Goal: Information Seeking & Learning: Find contact information

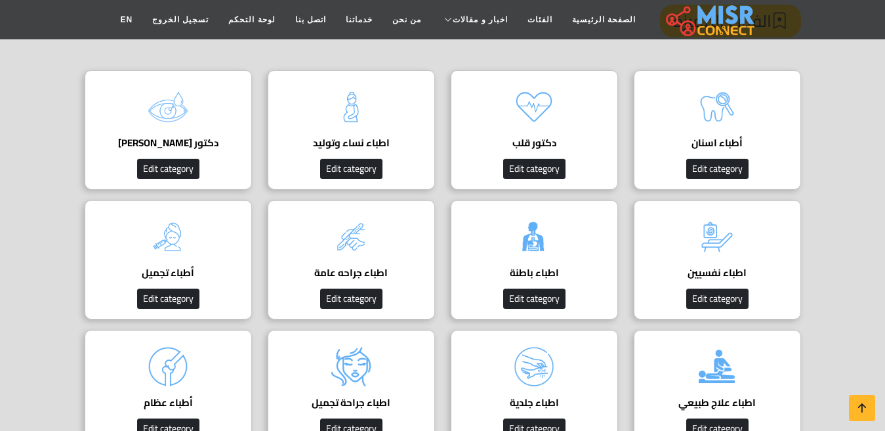
scroll to position [66, 0]
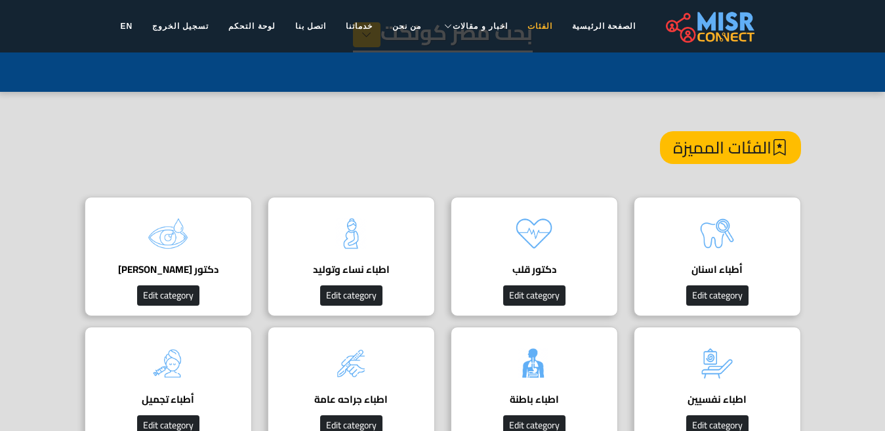
click at [518, 30] on link "الفئات" at bounding box center [540, 26] width 45 height 25
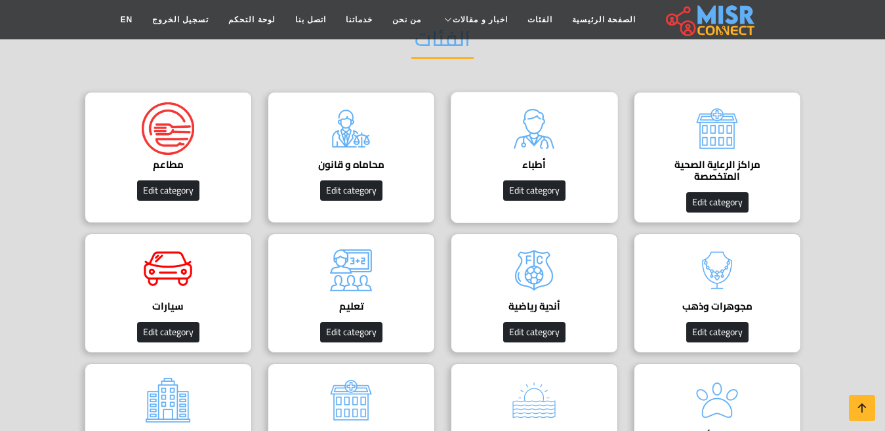
scroll to position [131, 0]
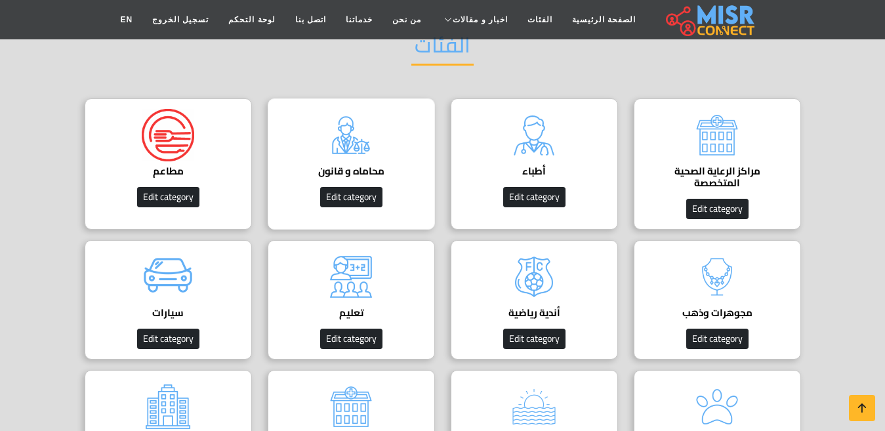
click at [366, 146] on img at bounding box center [351, 135] width 52 height 52
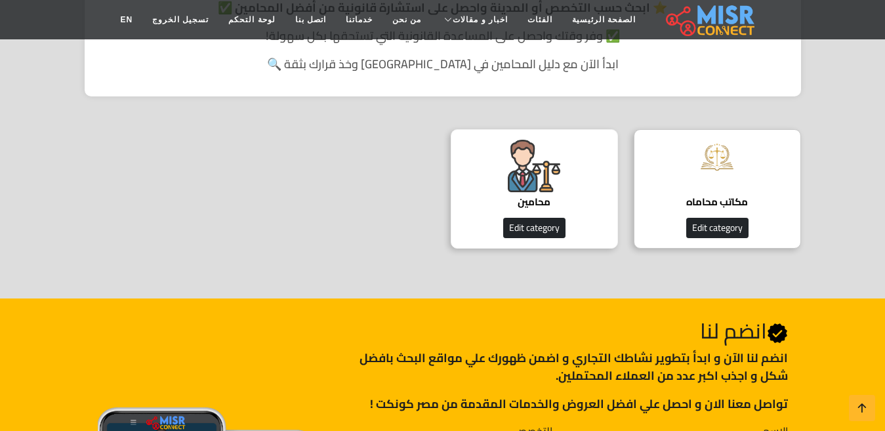
scroll to position [394, 0]
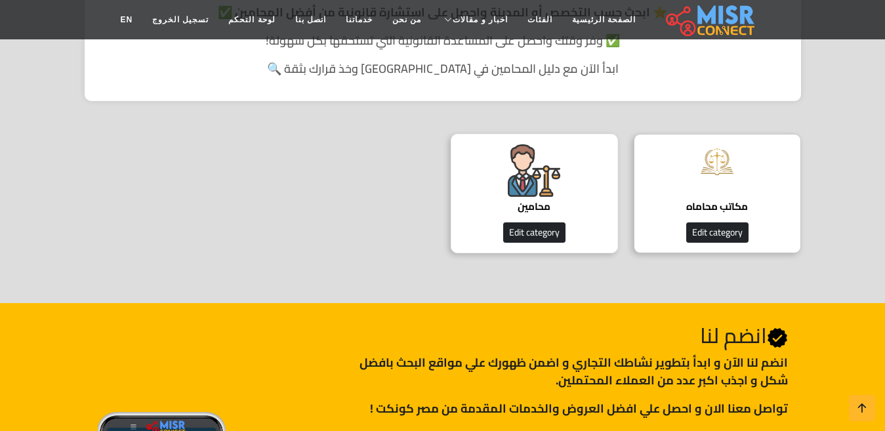
click at [526, 201] on h4 "محامين" at bounding box center [534, 207] width 127 height 12
click at [537, 203] on h4 "محامين" at bounding box center [534, 207] width 127 height 12
click at [533, 154] on img at bounding box center [534, 170] width 52 height 52
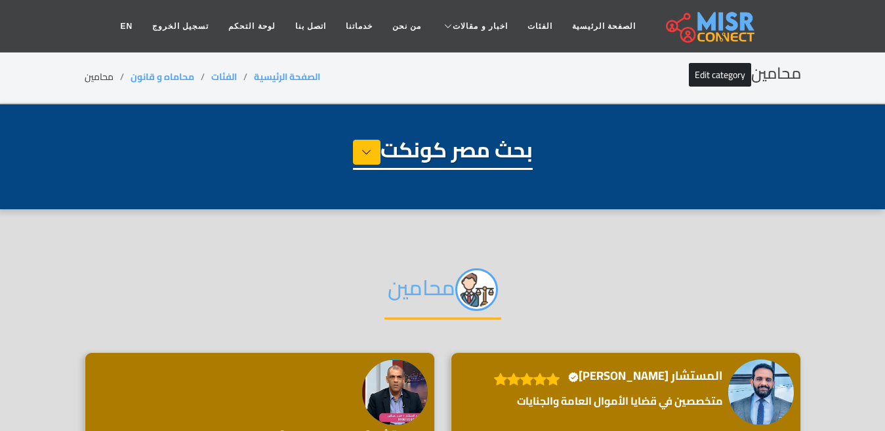
select select "**********"
select select "*******"
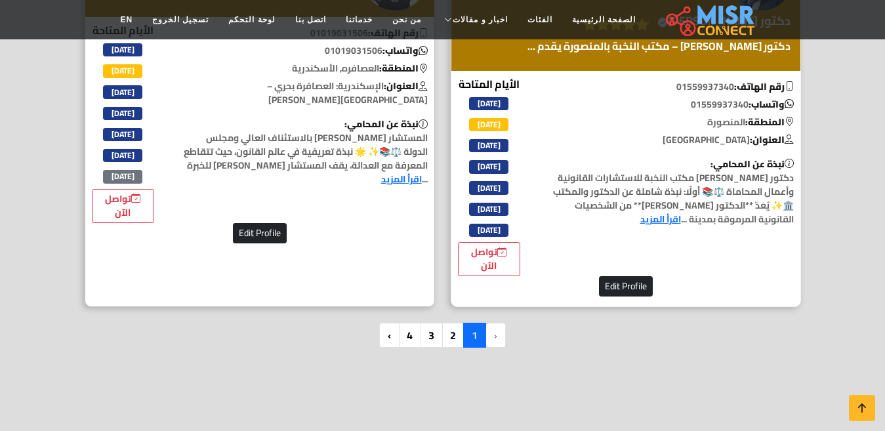
scroll to position [3543, 0]
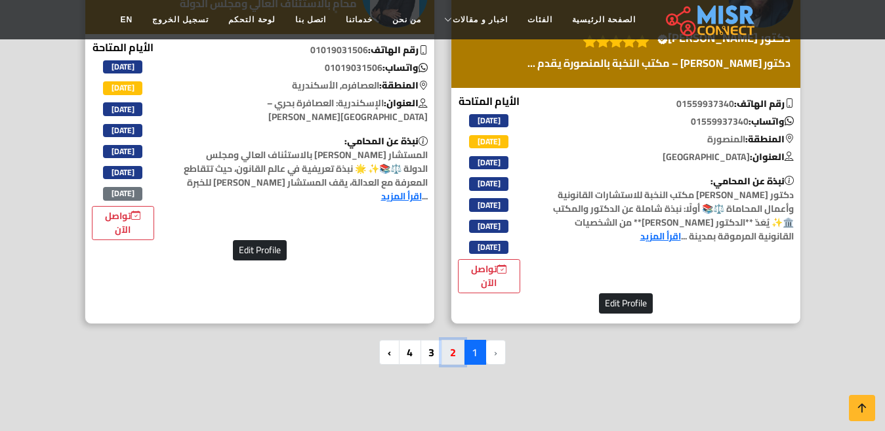
click at [458, 350] on link "2" at bounding box center [453, 352] width 23 height 25
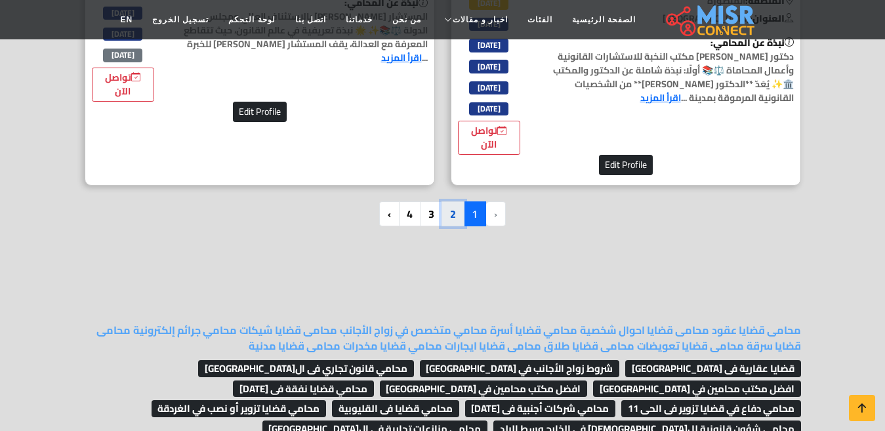
scroll to position [3740, 0]
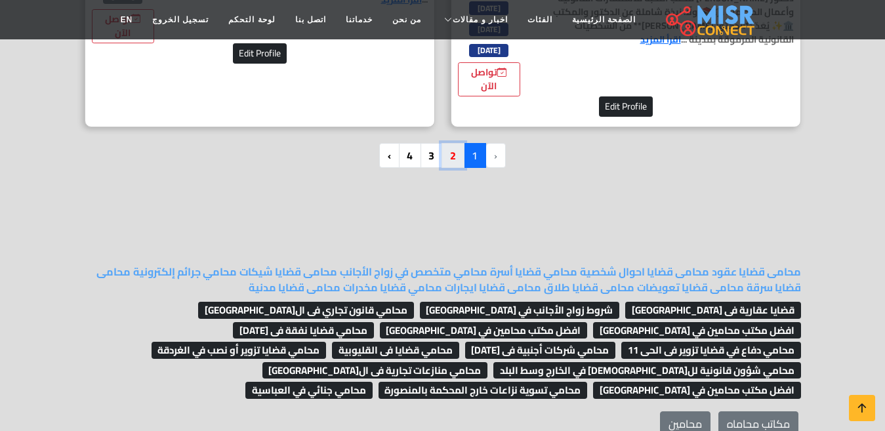
click at [452, 159] on link "2" at bounding box center [453, 155] width 23 height 25
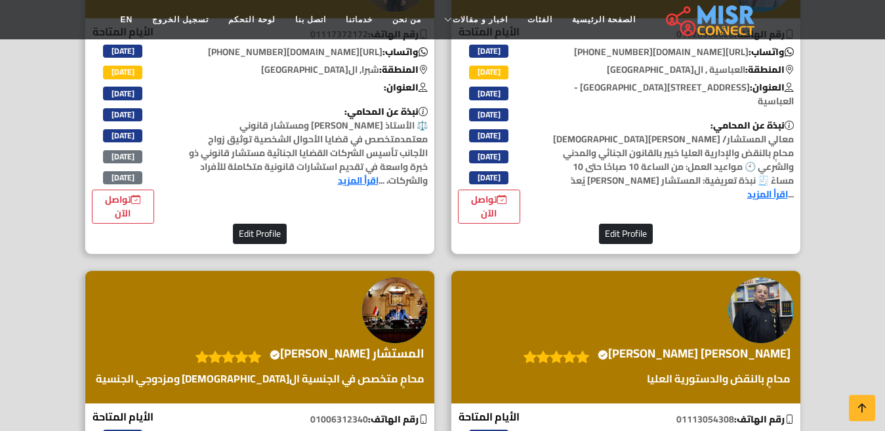
scroll to position [1181, 0]
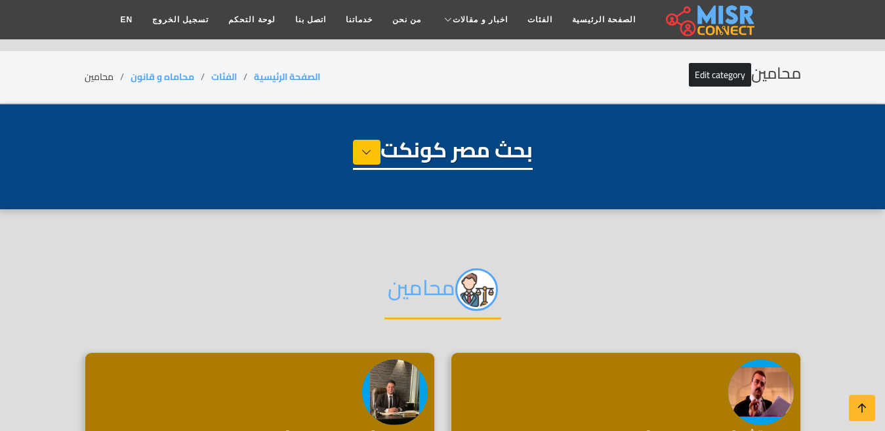
select select "**********"
select select "*******"
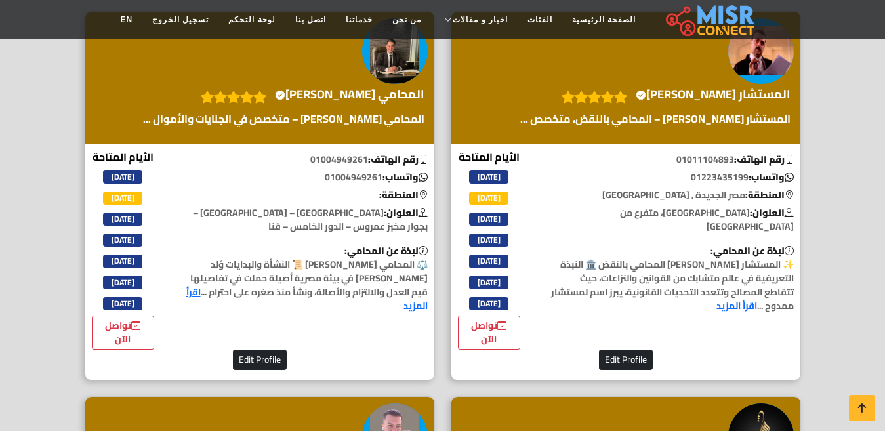
scroll to position [525, 0]
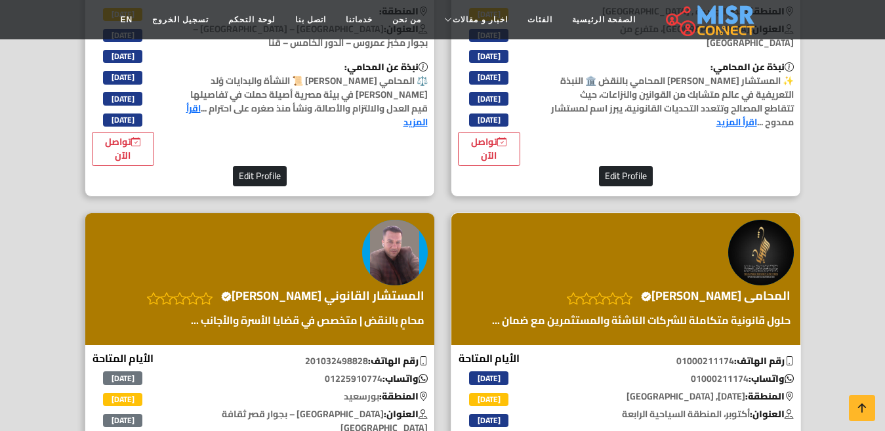
click at [735, 299] on h4 "المحامى محمد شاهين Verified account" at bounding box center [716, 296] width 150 height 14
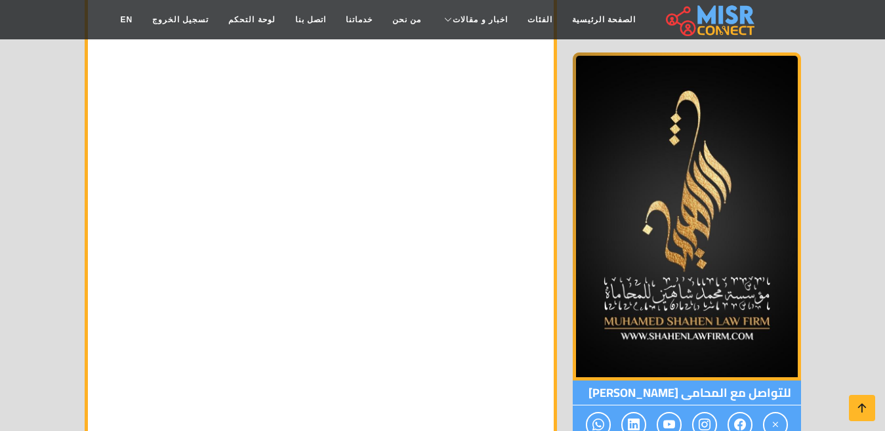
scroll to position [7611, 0]
click at [142, 18] on link "EN" at bounding box center [126, 19] width 32 height 25
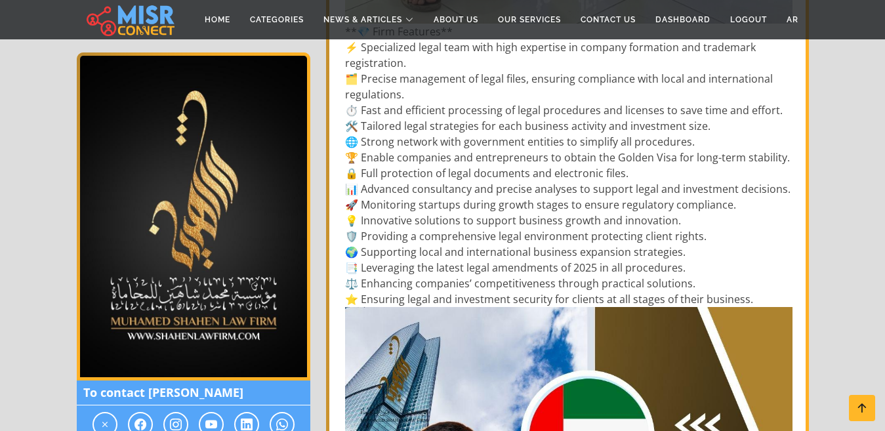
scroll to position [1837, 0]
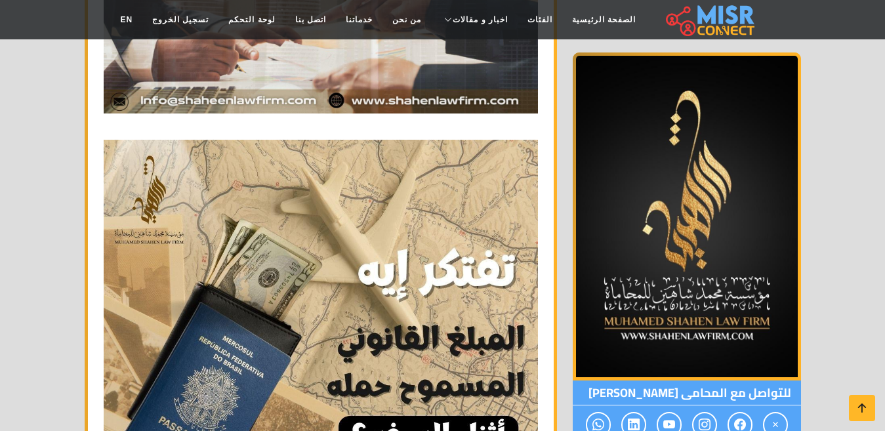
scroll to position [5380, 0]
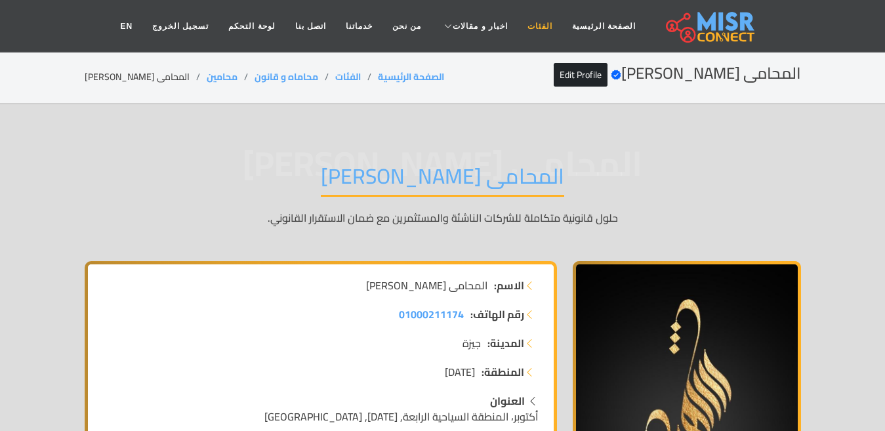
click at [522, 28] on link "الفئات" at bounding box center [540, 26] width 45 height 25
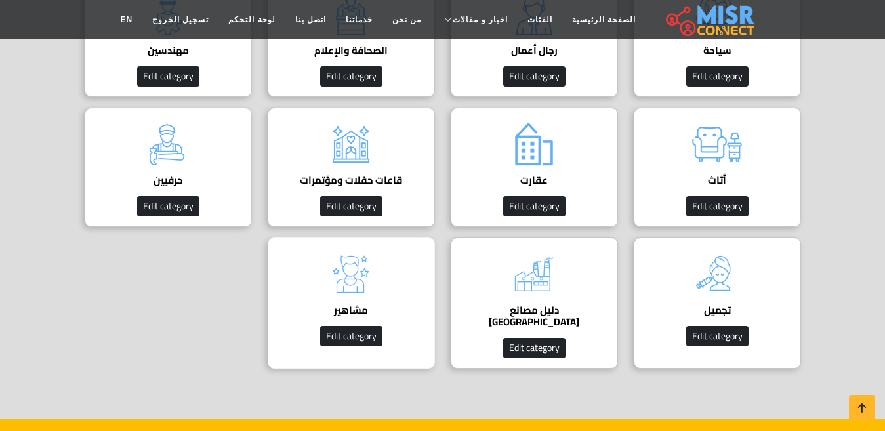
scroll to position [787, 0]
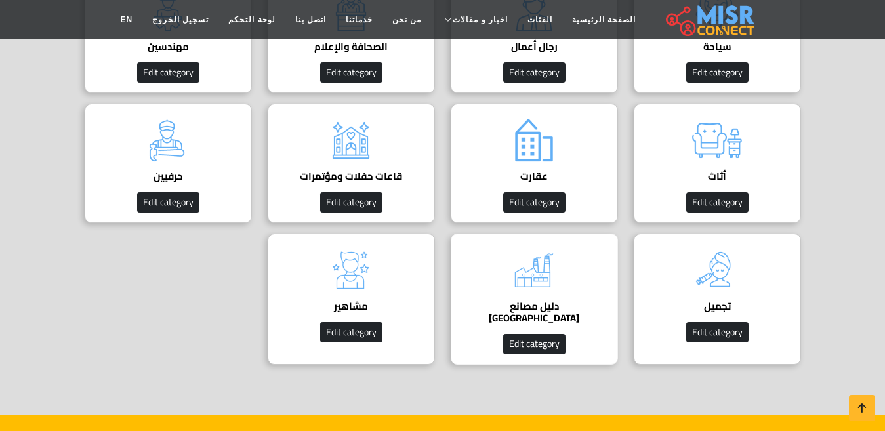
click at [548, 274] on img at bounding box center [534, 270] width 52 height 52
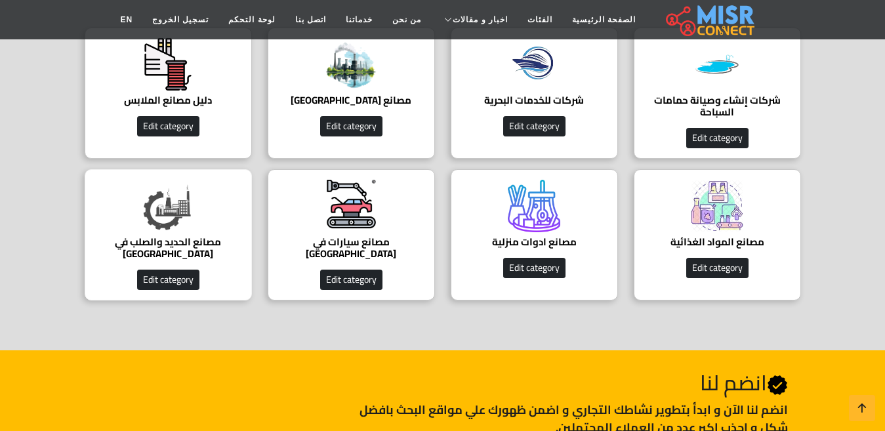
scroll to position [197, 0]
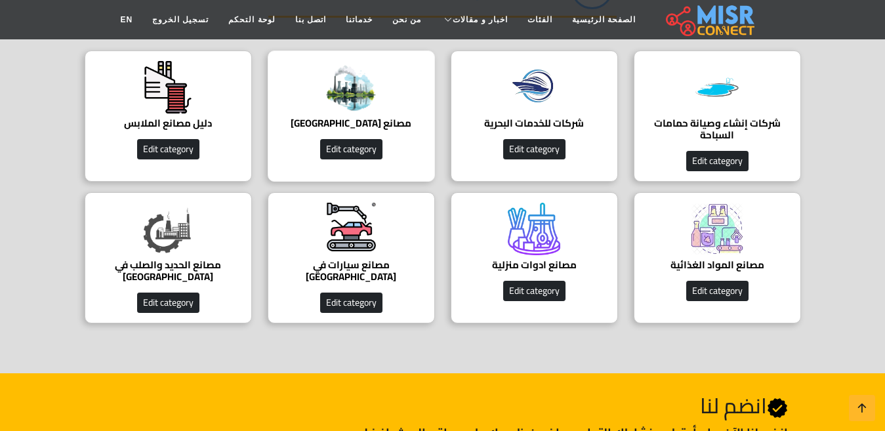
click at [354, 122] on h4 "مصانع مصر" at bounding box center [351, 123] width 127 height 12
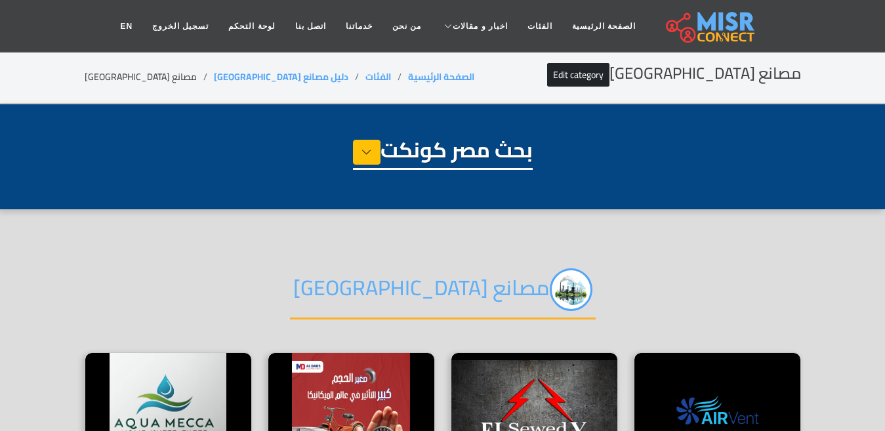
select select "**********"
click at [356, 388] on img at bounding box center [351, 412] width 166 height 118
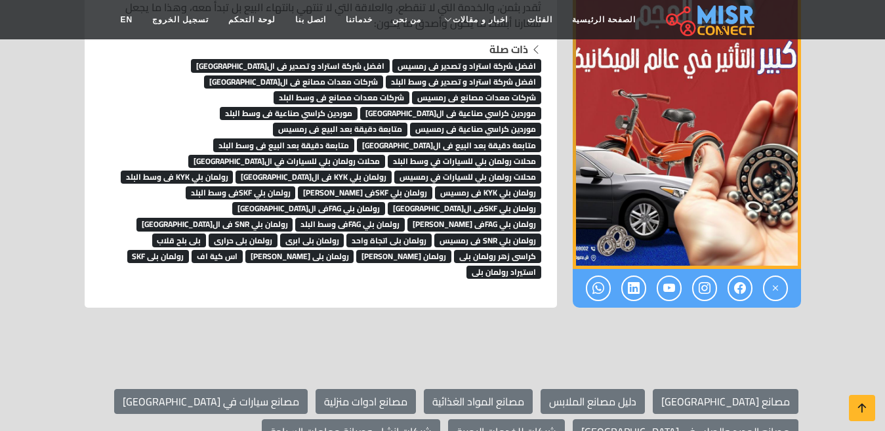
scroll to position [8830, 0]
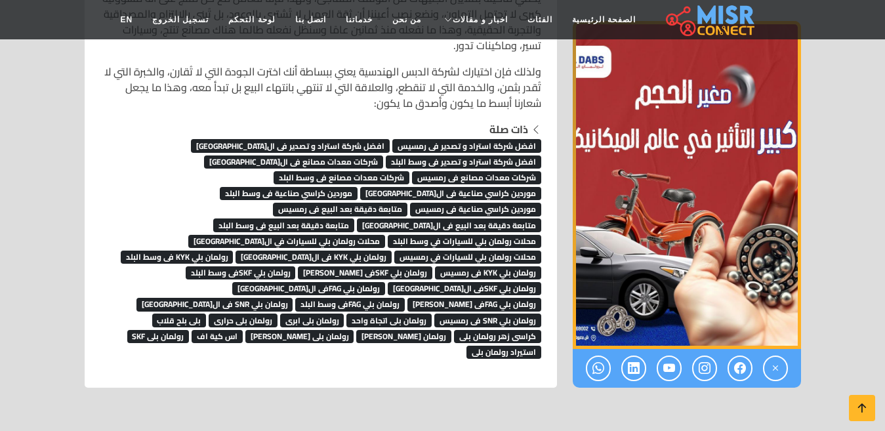
click at [434, 314] on span "رولمان بلي SNR فى رمسيس" at bounding box center [487, 320] width 107 height 13
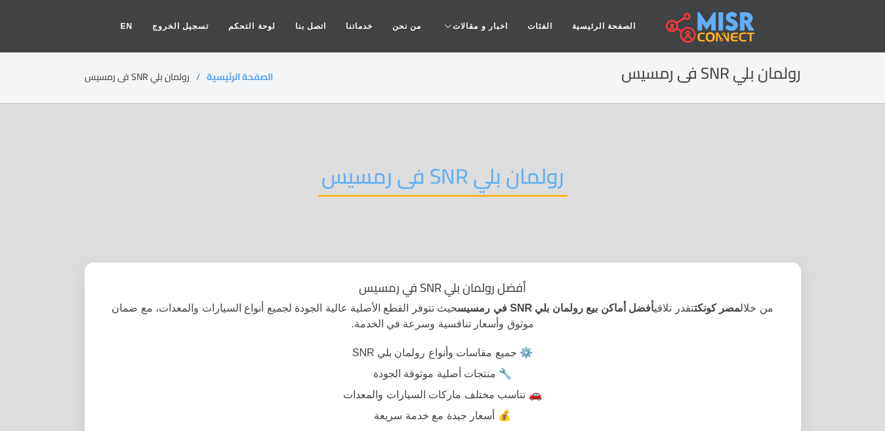
click at [383, 190] on h2 "رولمان بلي SNR فى رمسيس" at bounding box center [442, 179] width 249 height 33
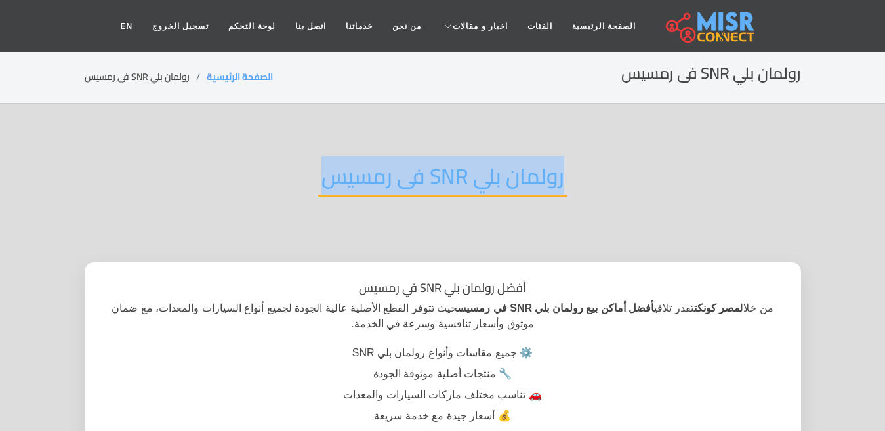
click at [383, 190] on h2 "رولمان بلي SNR فى رمسيس" at bounding box center [442, 179] width 249 height 33
copy div "رولمان بلي SNR فى رمسيس"
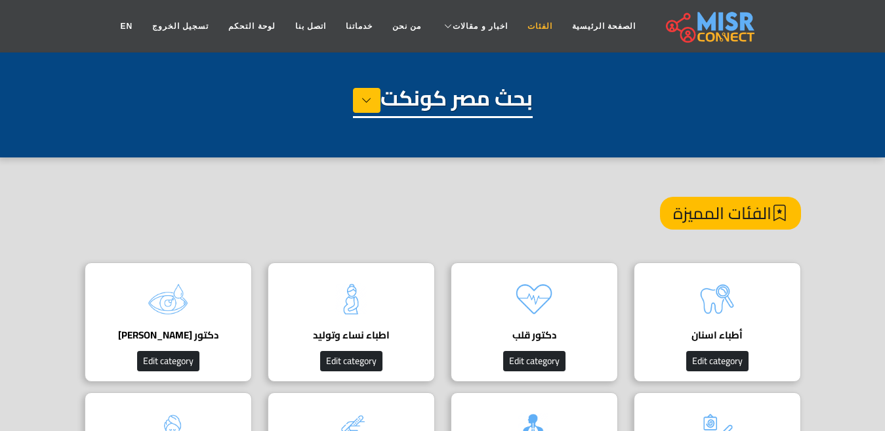
click at [523, 33] on link "الفئات" at bounding box center [540, 26] width 45 height 25
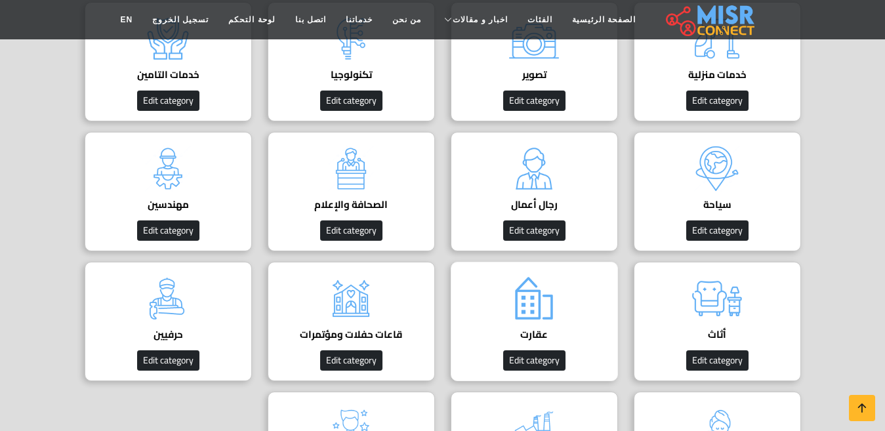
scroll to position [722, 0]
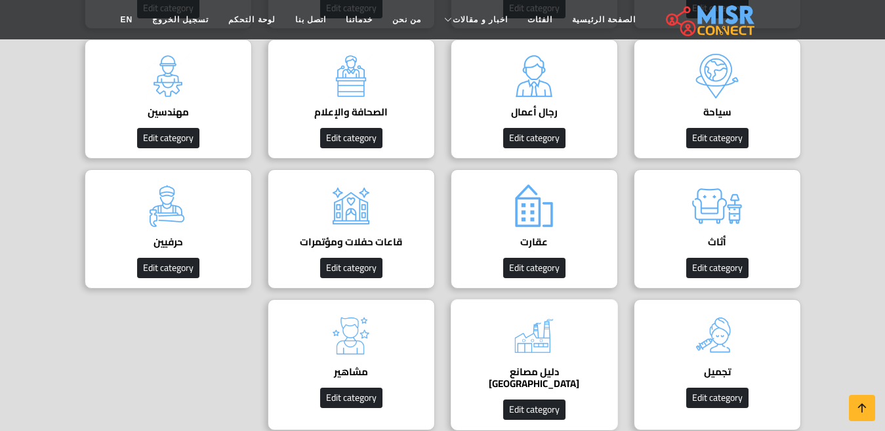
click at [534, 331] on img at bounding box center [534, 336] width 52 height 52
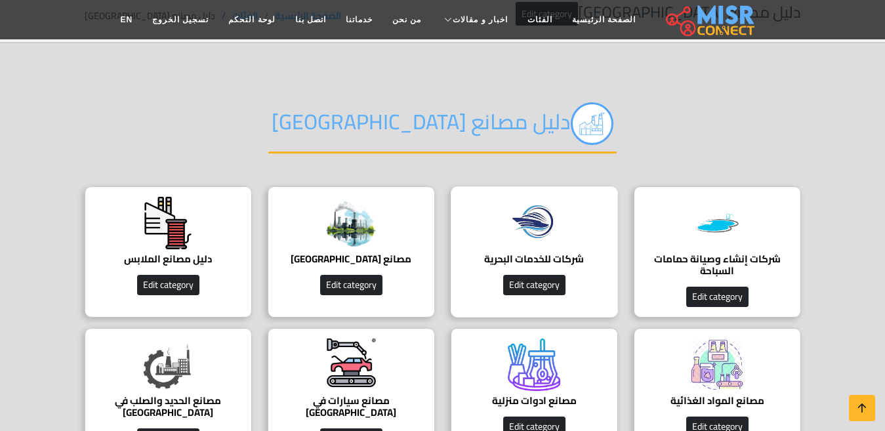
scroll to position [131, 0]
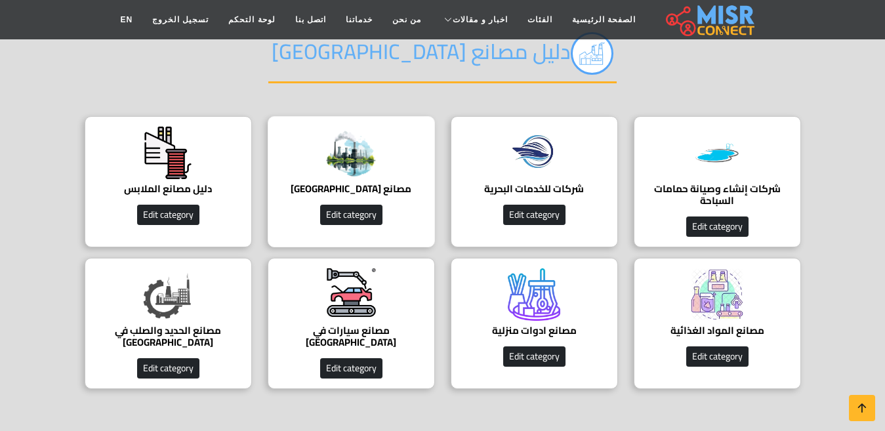
click at [373, 174] on img at bounding box center [351, 153] width 52 height 52
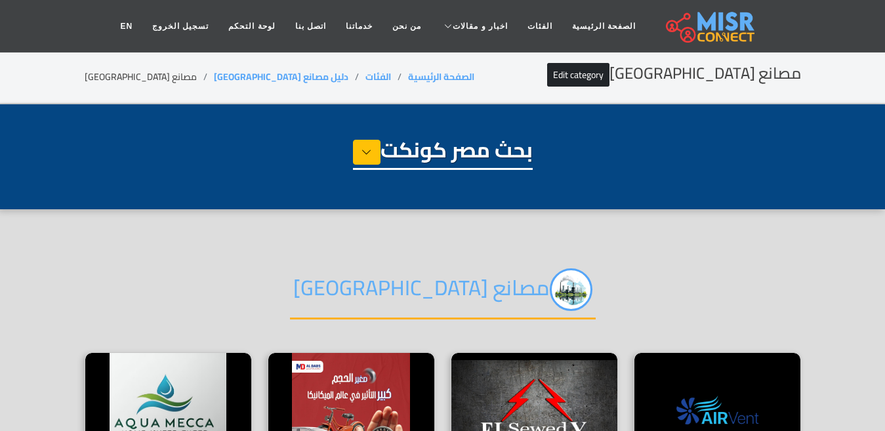
select select "**********"
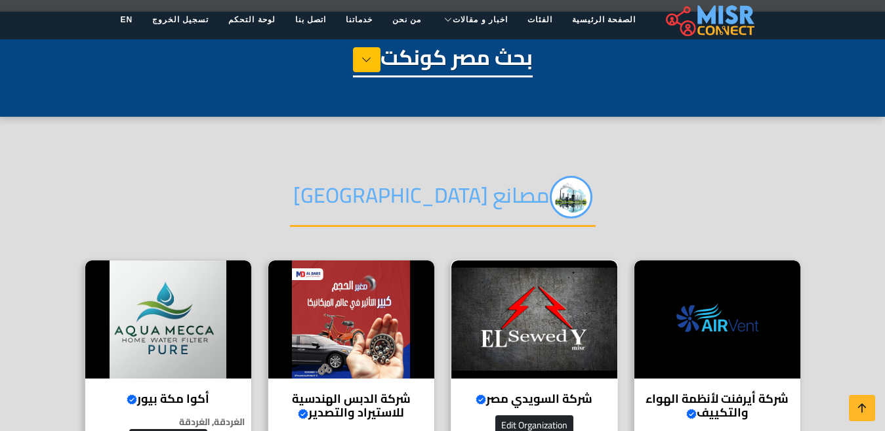
scroll to position [197, 0]
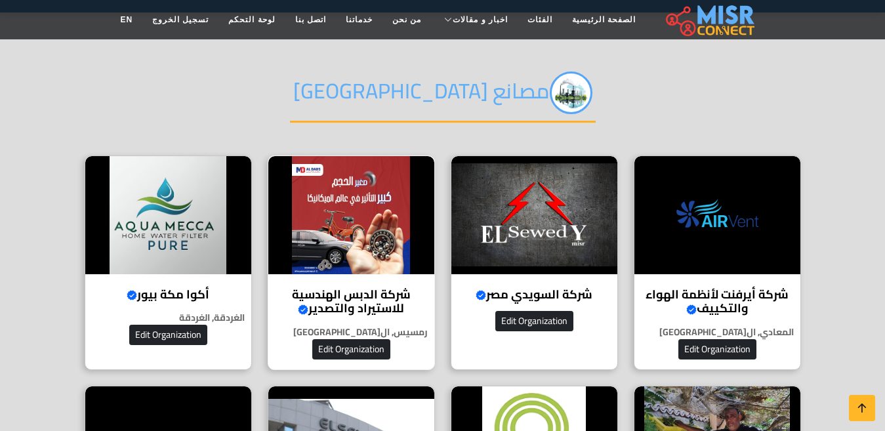
click at [328, 260] on img at bounding box center [351, 215] width 166 height 118
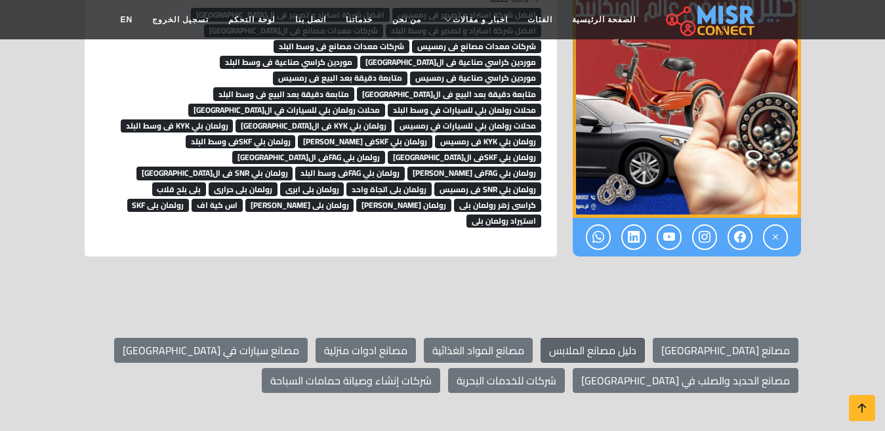
scroll to position [8919, 0]
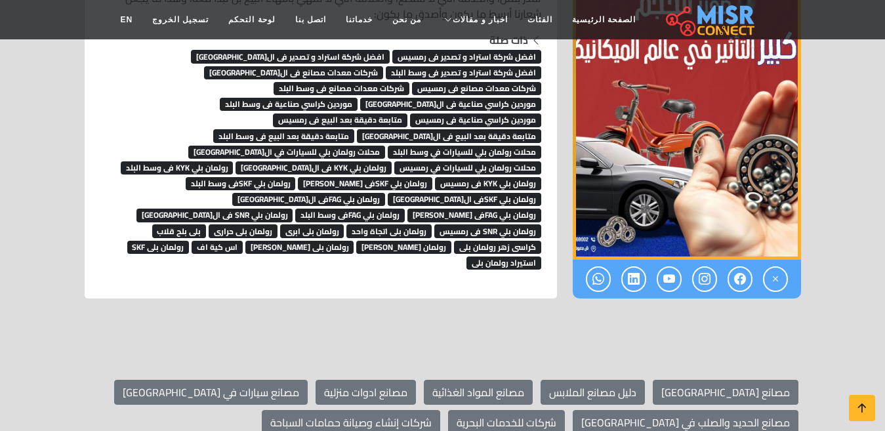
click at [434, 224] on span "رولمان بلي SNR فى رمسيس" at bounding box center [487, 230] width 107 height 13
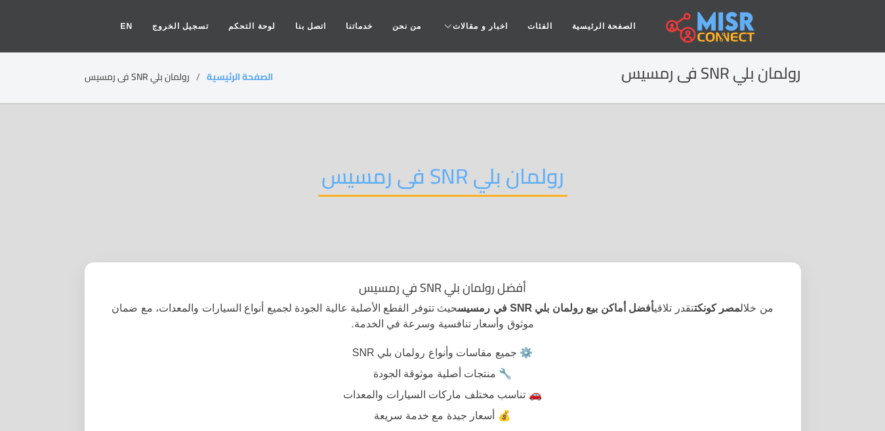
click at [376, 178] on h2 "رولمان بلي SNR فى رمسيس" at bounding box center [442, 179] width 249 height 33
drag, startPoint x: 0, startPoint y: 0, endPoint x: 376, endPoint y: 178, distance: 416.2
click at [376, 178] on h2 "رولمان بلي SNR فى رمسيس" at bounding box center [442, 179] width 249 height 33
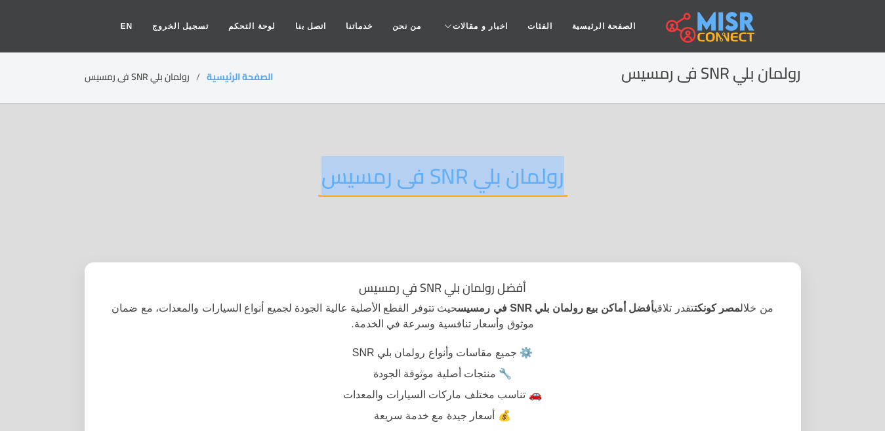
click at [376, 178] on h2 "رولمان بلي SNR فى رمسيس" at bounding box center [442, 179] width 249 height 33
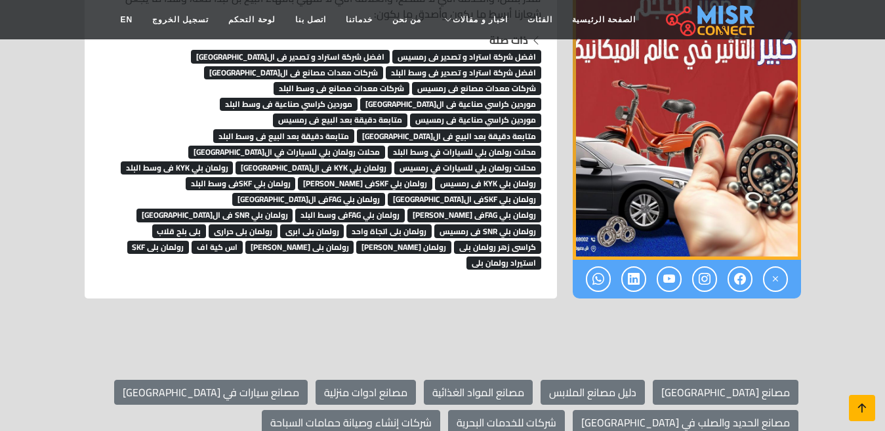
click at [871, 407] on link at bounding box center [862, 408] width 26 height 26
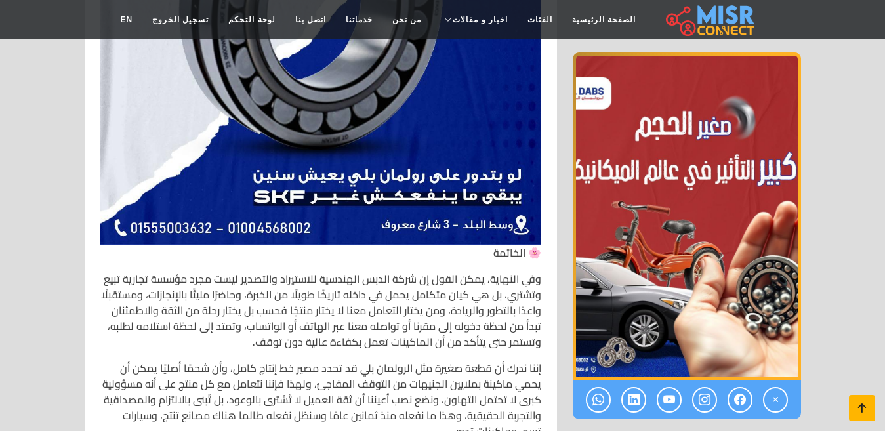
click at [871, 407] on link at bounding box center [862, 408] width 26 height 26
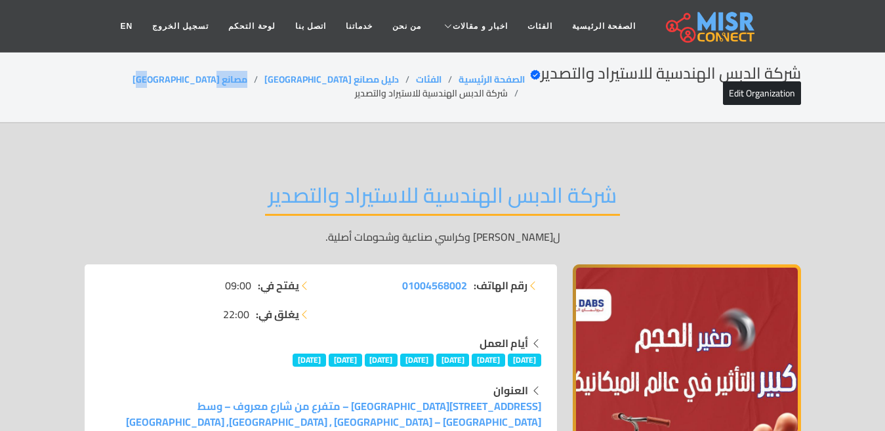
drag, startPoint x: 276, startPoint y: 85, endPoint x: 208, endPoint y: 85, distance: 67.6
click at [208, 85] on ol "الصفحة الرئيسية الفئات دليل مصانع مصر مصانع مصر شركة الدبس الهندسية للاستيراد و…" at bounding box center [305, 87] width 440 height 28
copy link "مصانع مصر"
click at [388, 94] on li "شركة الدبس الهندسية للاستيراد والتصدير" at bounding box center [440, 94] width 170 height 14
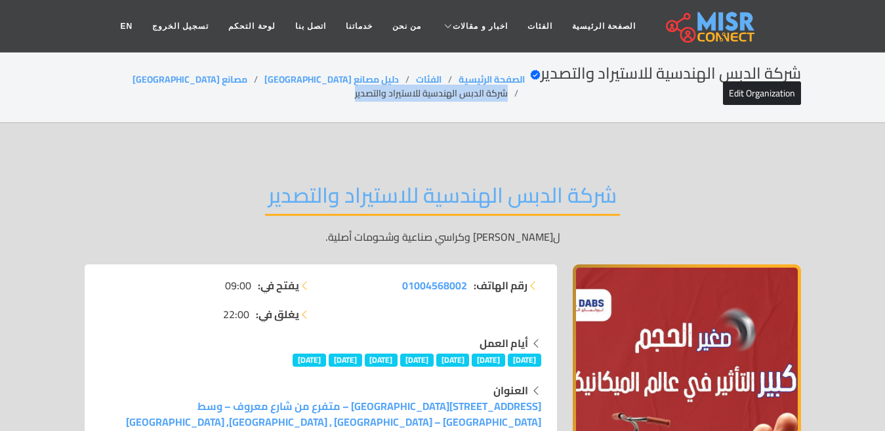
click at [388, 94] on li "شركة الدبس الهندسية للاستيراد والتصدير" at bounding box center [440, 94] width 170 height 14
copy main "شركة الدبس الهندسية للاستيراد والتصدير"
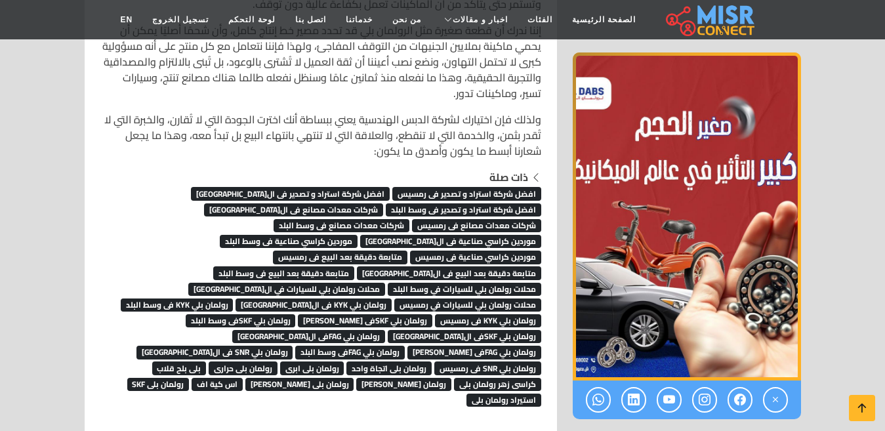
scroll to position [8759, 0]
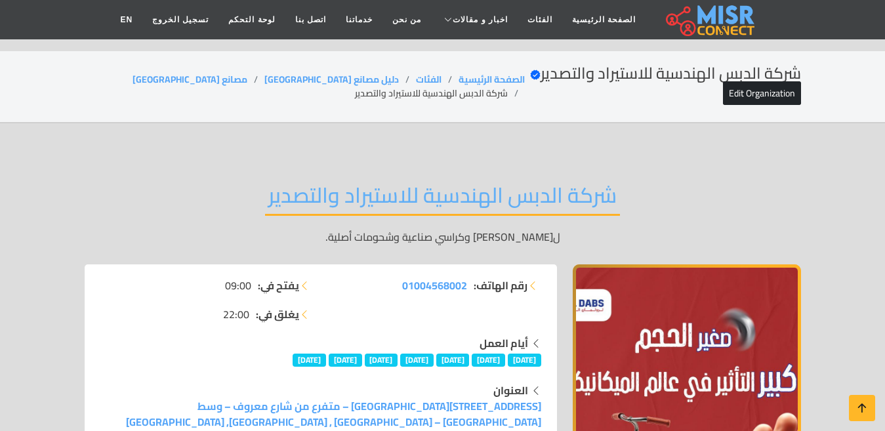
scroll to position [8759, 0]
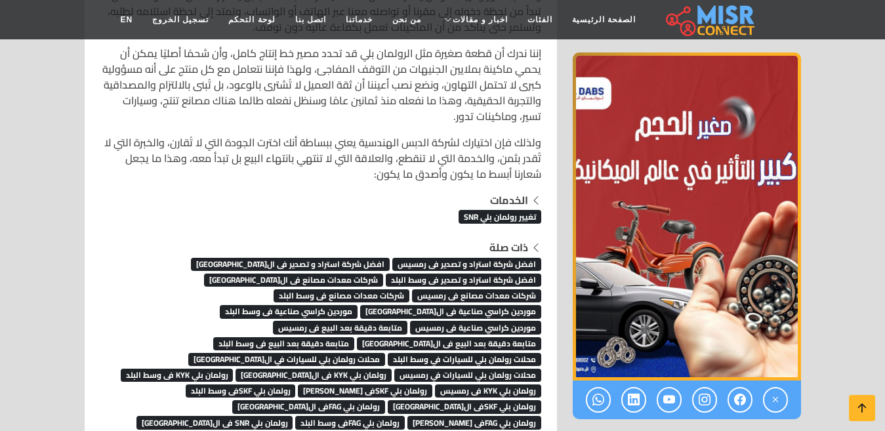
click at [234, 369] on span "رولمان بلي KYK فى وسط البلد" at bounding box center [177, 375] width 113 height 13
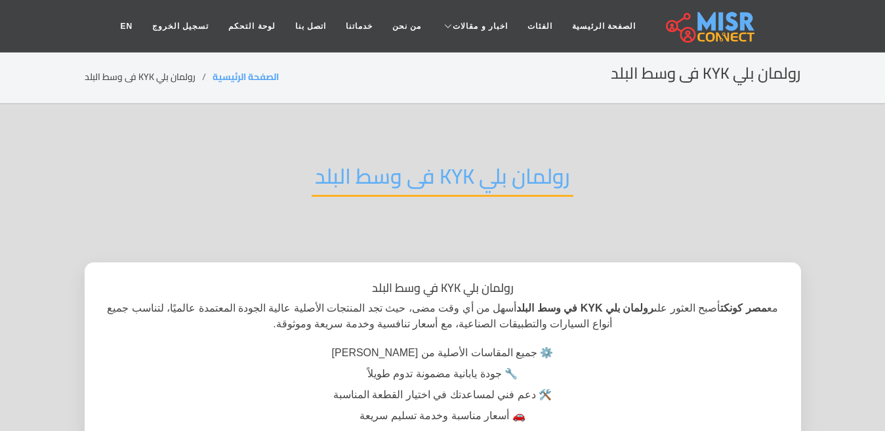
click at [474, 173] on h2 "رولمان بلي KYK فى وسط البلد" at bounding box center [443, 179] width 262 height 33
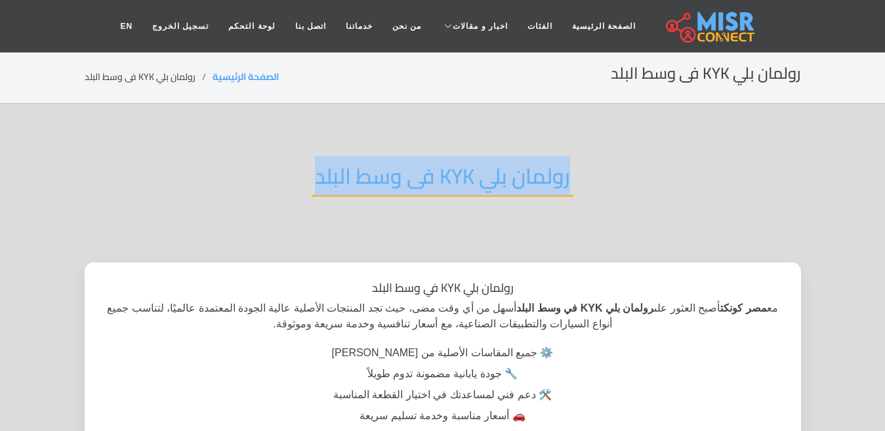
click at [474, 173] on h2 "رولمان بلي KYK فى وسط البلد" at bounding box center [443, 179] width 262 height 33
copy div "رولمان بلي KYK فى وسط البلد"
click at [558, 169] on h2 "رولمان بلي KYK فى وسط البلد" at bounding box center [443, 179] width 262 height 33
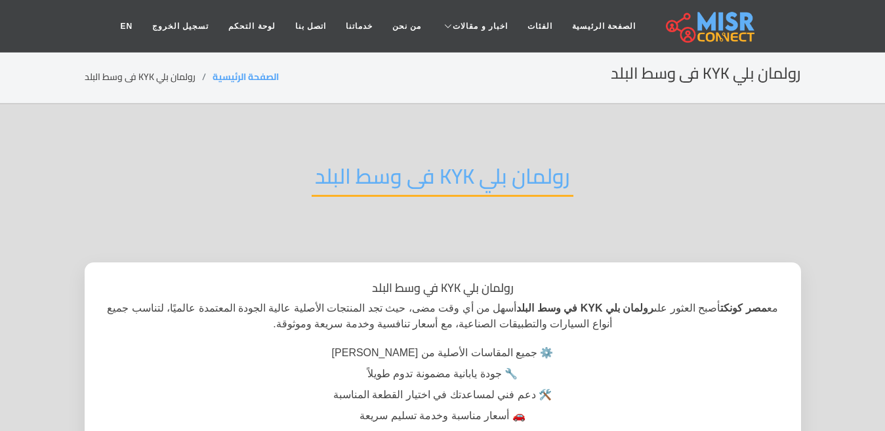
click at [588, 169] on div "رولمان بلي KYK فى وسط البلد" at bounding box center [443, 187] width 716 height 86
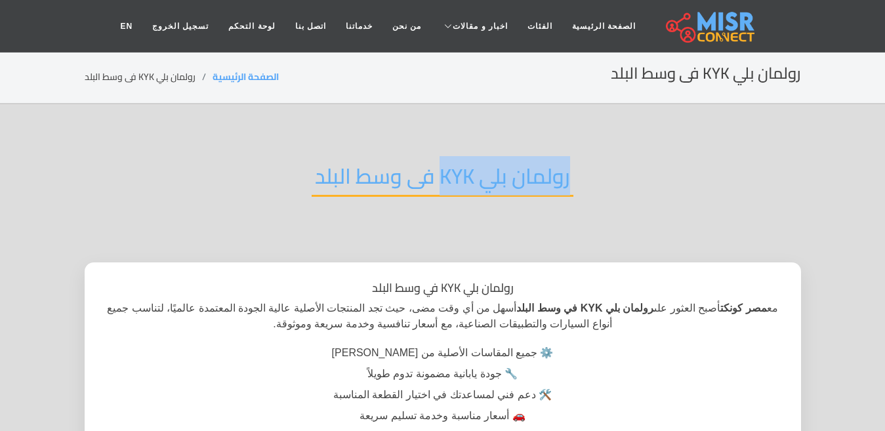
drag, startPoint x: 589, startPoint y: 174, endPoint x: 438, endPoint y: 183, distance: 151.8
click at [438, 183] on div "رولمان بلي KYK فى وسط البلد" at bounding box center [443, 187] width 716 height 86
copy h2 "رولمان بلي KYK"
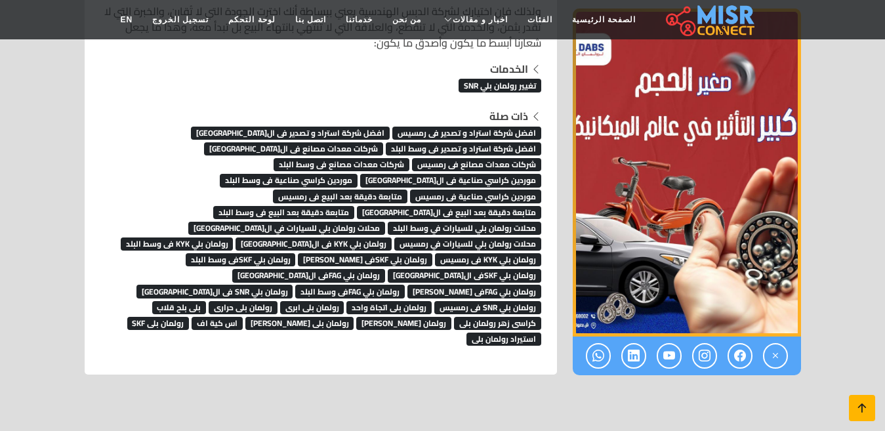
click at [865, 411] on icon at bounding box center [862, 408] width 18 height 18
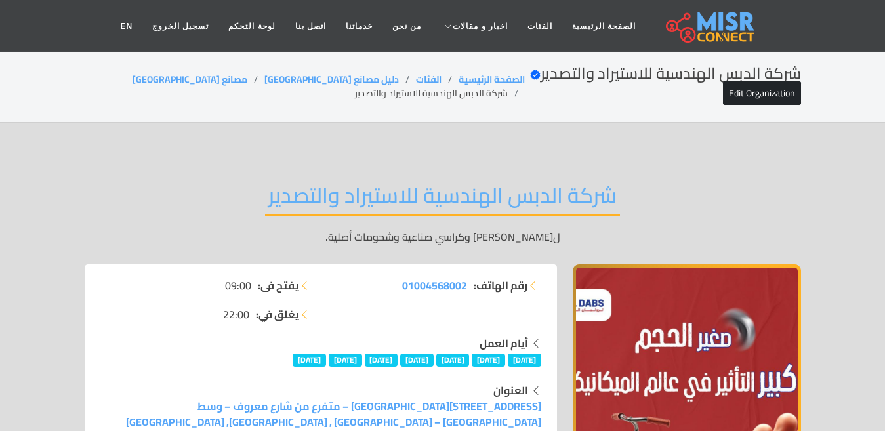
click at [416, 190] on h2 "شركة الدبس الهندسية للاستيراد والتصدير" at bounding box center [442, 198] width 355 height 33
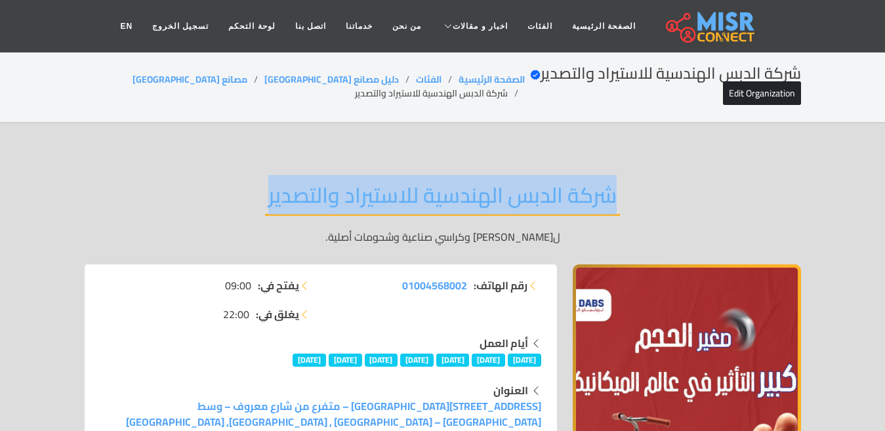
click at [416, 190] on h2 "شركة الدبس الهندسية للاستيراد والتصدير" at bounding box center [442, 198] width 355 height 33
copy div "شركة الدبس الهندسية للاستيراد والتصدير"
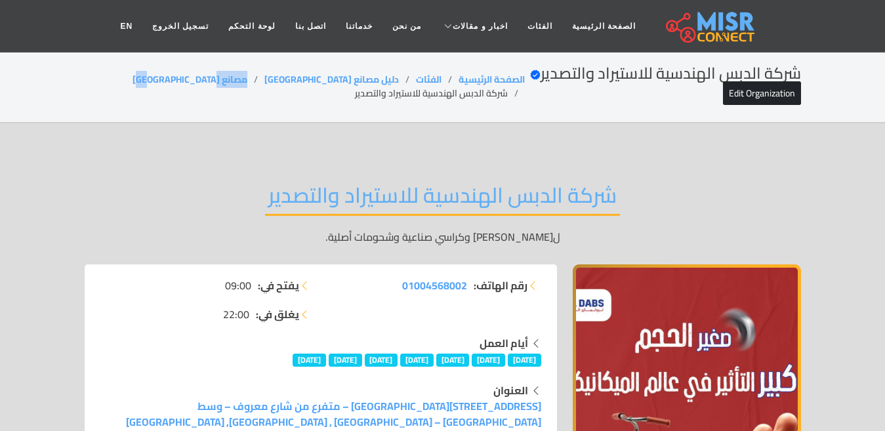
copy link "مصانع مصر"
drag, startPoint x: 268, startPoint y: 76, endPoint x: 176, endPoint y: 54, distance: 95.0
click at [205, 78] on ol "الصفحة الرئيسية الفئات دليل مصانع مصر مصانع مصر شركة الدبس الهندسية للاستيراد و…" at bounding box center [305, 87] width 440 height 28
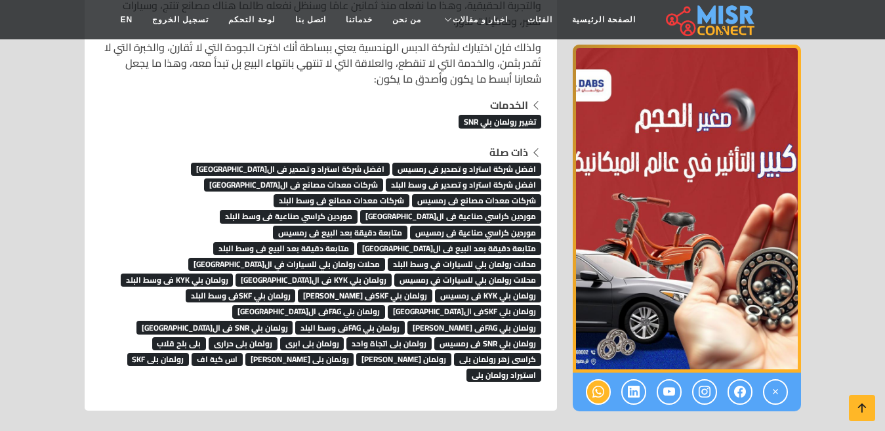
scroll to position [8854, 0]
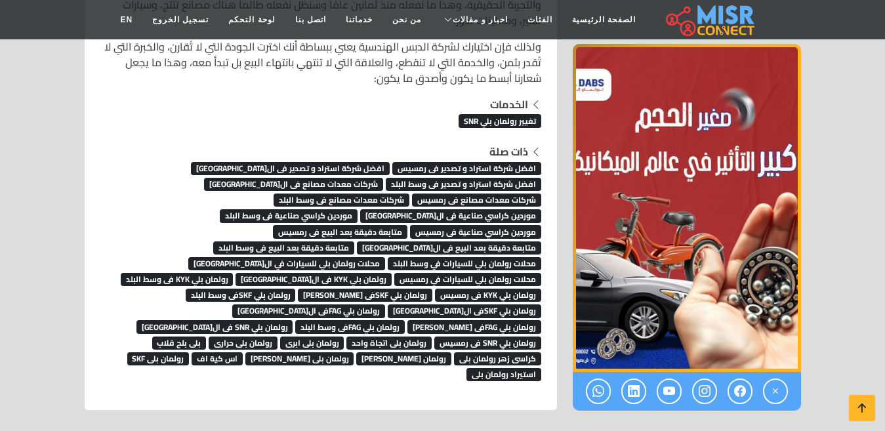
click at [385, 304] on span "رولمان بلي FAGفى ال[GEOGRAPHIC_DATA]" at bounding box center [308, 310] width 153 height 13
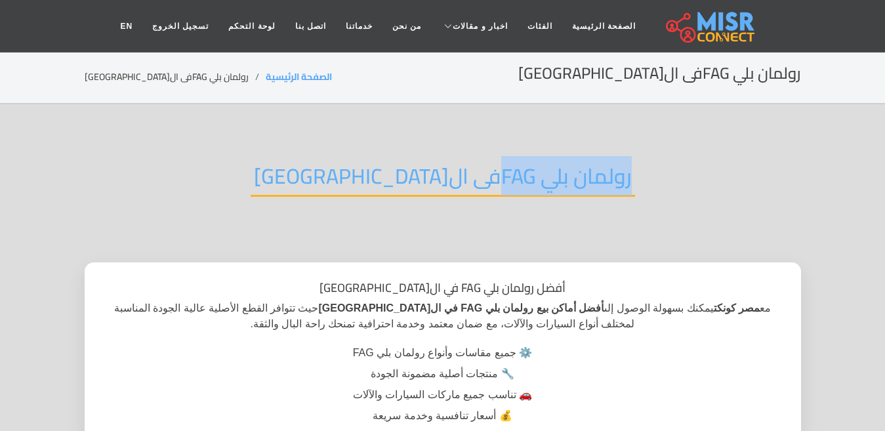
drag, startPoint x: 568, startPoint y: 175, endPoint x: 426, endPoint y: 178, distance: 142.4
click at [426, 178] on div "رولمان بلي FAGفى ال[GEOGRAPHIC_DATA]" at bounding box center [443, 187] width 716 height 86
copy h2 "رولمان بلي FAG"
click at [448, 163] on h2 "رولمان بلي FAGفى ال[GEOGRAPHIC_DATA]" at bounding box center [443, 179] width 384 height 33
drag, startPoint x: 465, startPoint y: 170, endPoint x: 431, endPoint y: 176, distance: 34.0
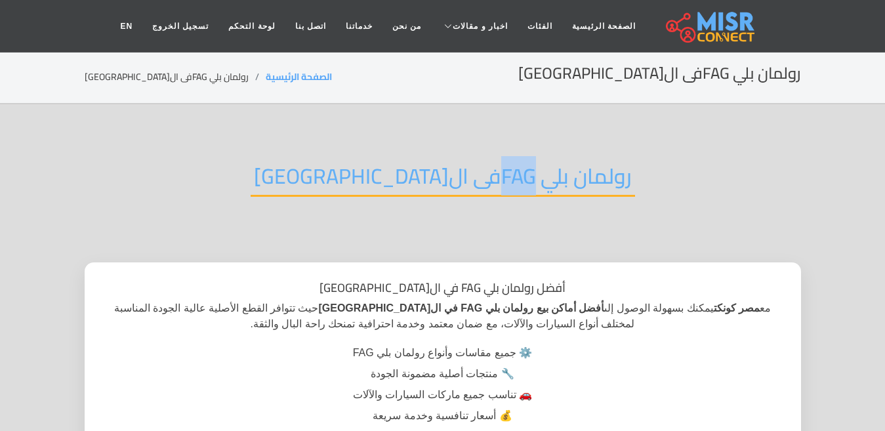
click at [431, 176] on h2 "رولمان بلي FAGفى ال[GEOGRAPHIC_DATA]" at bounding box center [443, 179] width 384 height 33
copy h2 "FAG"
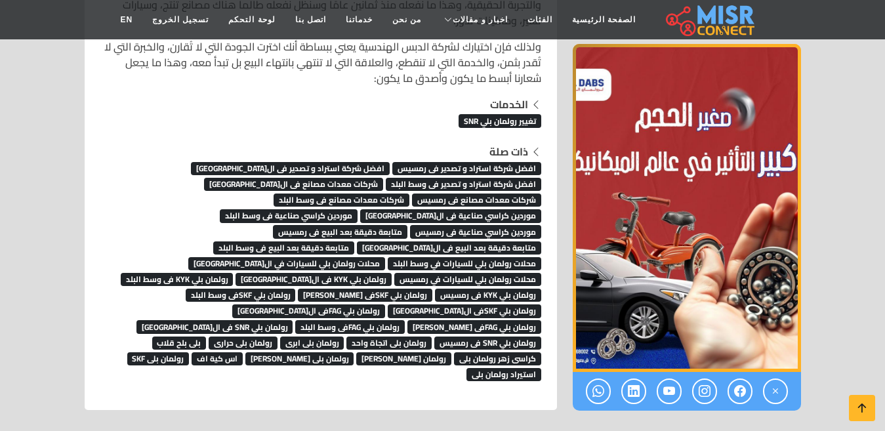
scroll to position [8854, 0]
click at [866, 408] on icon at bounding box center [862, 408] width 18 height 18
click at [866, 406] on icon at bounding box center [862, 408] width 18 height 18
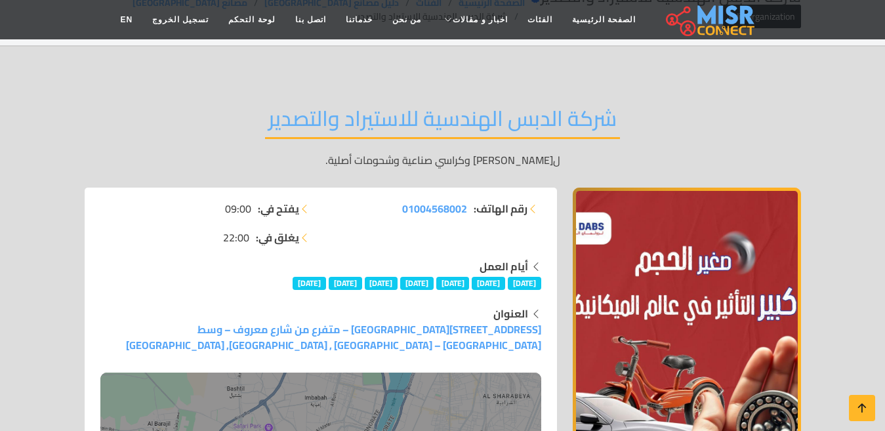
scroll to position [0, 0]
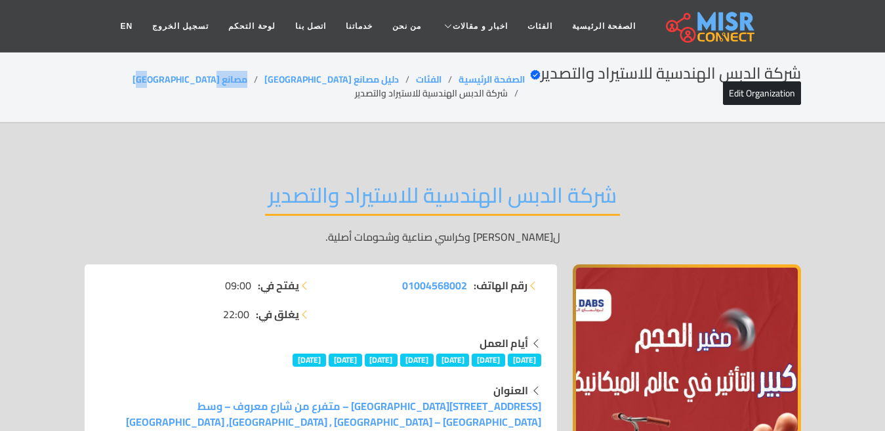
drag, startPoint x: 266, startPoint y: 76, endPoint x: 211, endPoint y: 76, distance: 55.1
click at [211, 76] on ol "الصفحة الرئيسية الفئات دليل مصانع مصر مصانع [GEOGRAPHIC_DATA] شركة الدبس الهندس…" at bounding box center [305, 87] width 440 height 28
copy link "مصانع [GEOGRAPHIC_DATA]"
click at [364, 95] on li "شركة الدبس الهندسية للاستيراد والتصدير" at bounding box center [440, 94] width 170 height 14
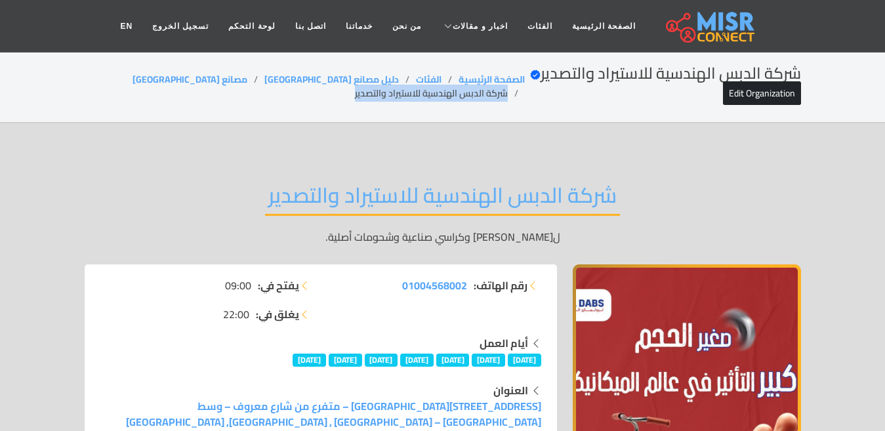
click at [364, 95] on li "شركة الدبس الهندسية للاستيراد والتصدير" at bounding box center [440, 94] width 170 height 14
copy main "شركة الدبس الهندسية للاستيراد والتصدير"
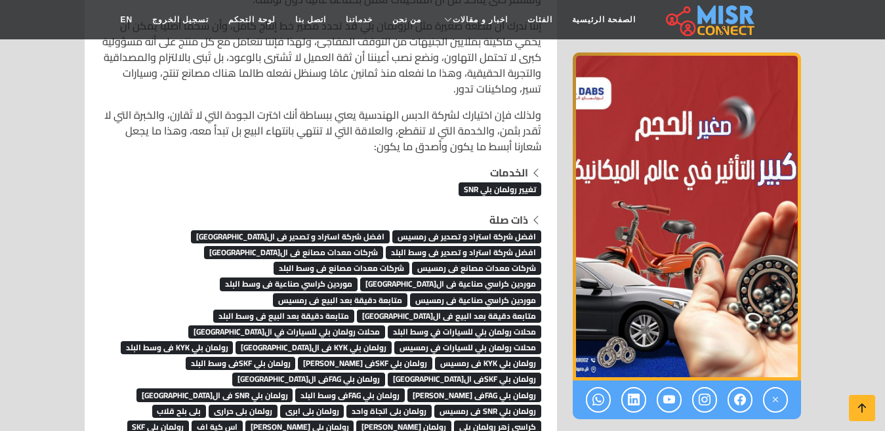
scroll to position [8863, 0]
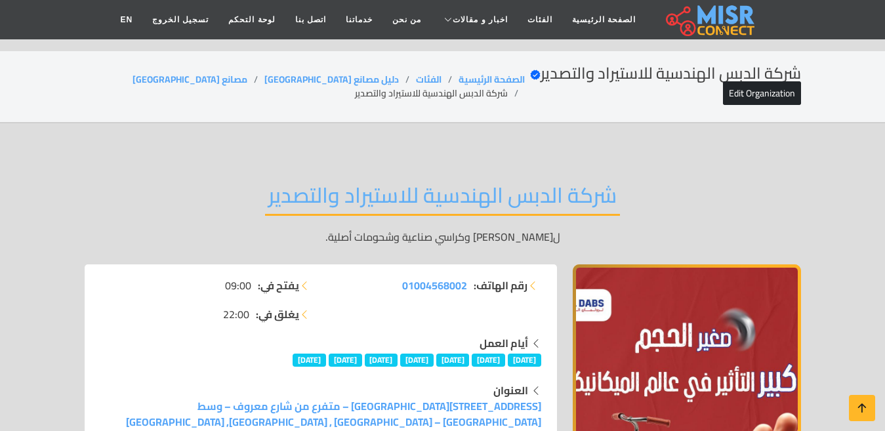
scroll to position [8863, 0]
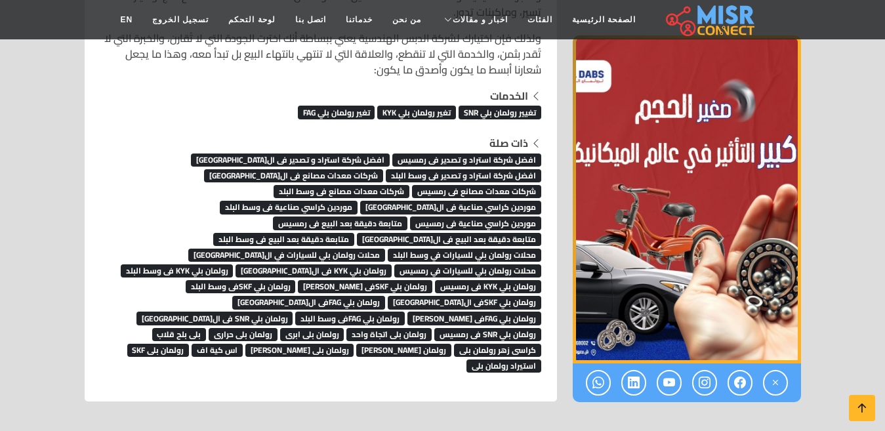
click at [526, 296] on span "رولمان بلي SKFفى ال[GEOGRAPHIC_DATA]" at bounding box center [465, 302] width 154 height 13
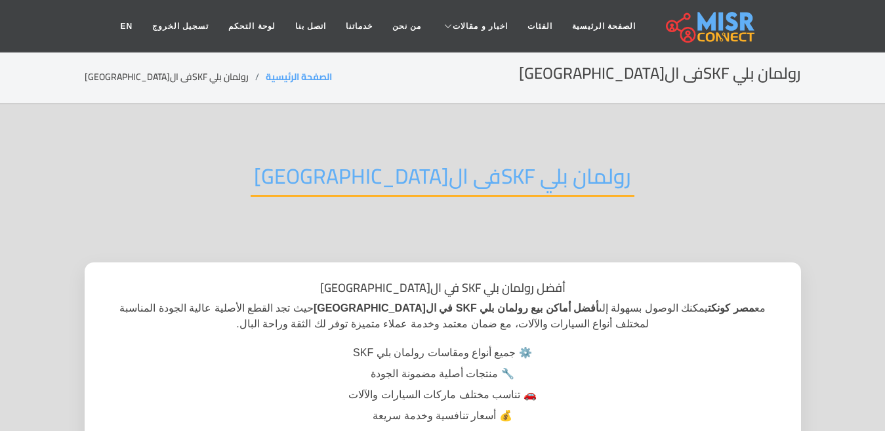
click at [528, 178] on h2 "رولمان بلي SKFفى ال[GEOGRAPHIC_DATA]" at bounding box center [443, 179] width 384 height 33
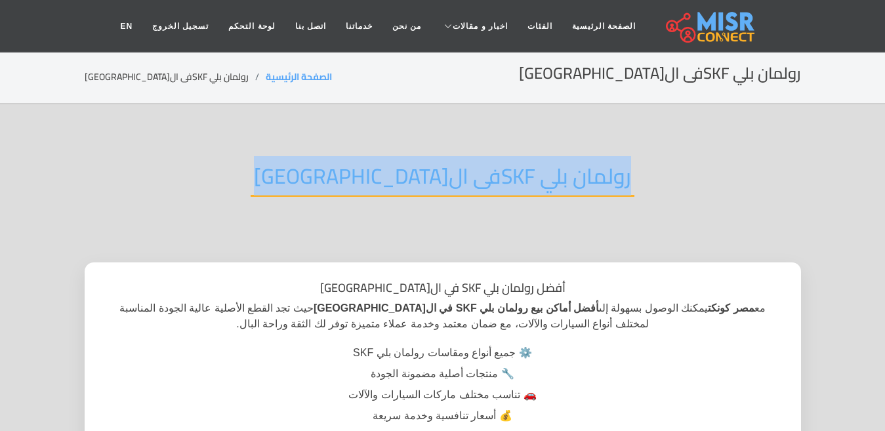
click at [528, 178] on h2 "رولمان بلي SKFفى ال[GEOGRAPHIC_DATA]" at bounding box center [443, 179] width 384 height 33
copy div "رولمان بلي SKFفى ال[GEOGRAPHIC_DATA]"
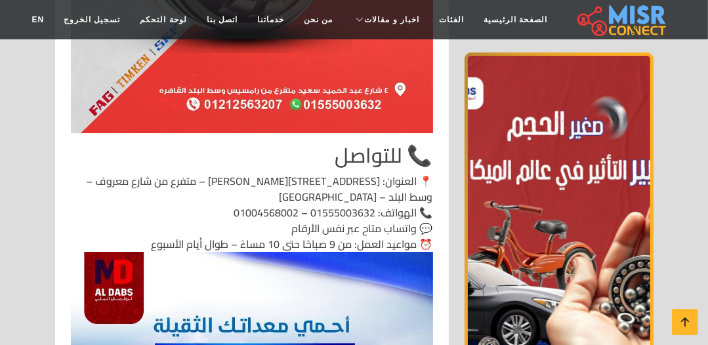
scroll to position [6775, 0]
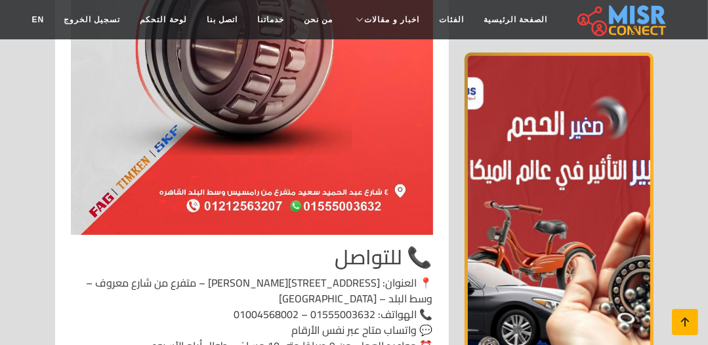
click at [683, 323] on icon at bounding box center [685, 322] width 18 height 18
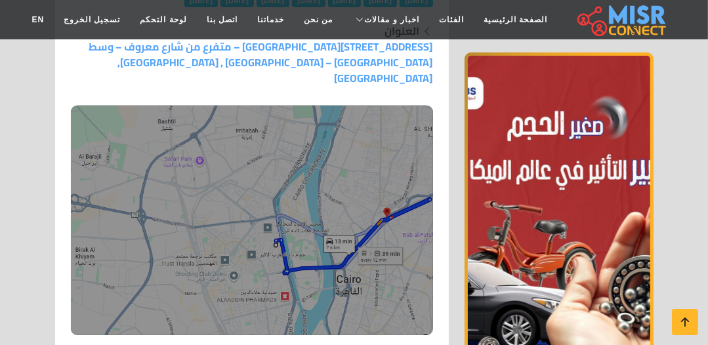
scroll to position [0, 0]
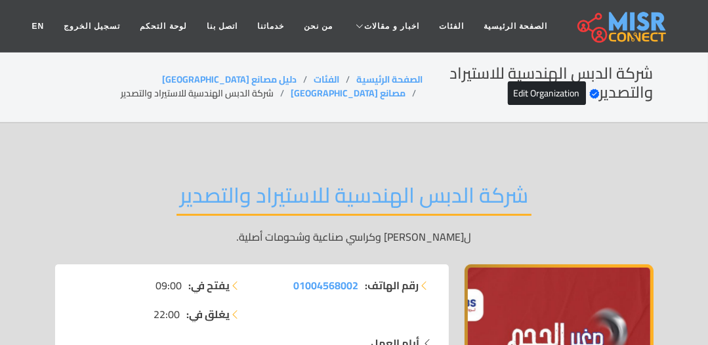
click at [291, 91] on li "شركة الدبس الهندسية للاستيراد والتصدير" at bounding box center [206, 94] width 170 height 14
copy main "شركة الدبس الهندسية للاستيراد والتصدير"
copy link "مصانع [GEOGRAPHIC_DATA]"
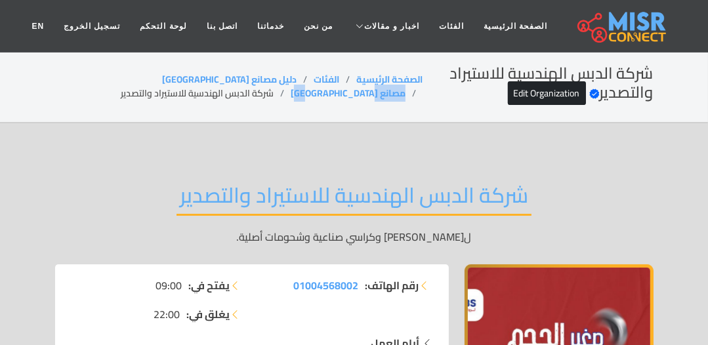
drag, startPoint x: 175, startPoint y: 81, endPoint x: 98, endPoint y: 85, distance: 76.9
click at [98, 85] on ol "الصفحة الرئيسية الفئات دليل مصانع مصر مصانع [GEOGRAPHIC_DATA] شركة الدبس الهندس…" at bounding box center [239, 87] width 368 height 28
copy link "مصانع [GEOGRAPHIC_DATA]"
click at [289, 91] on li "شركة الدبس الهندسية للاستيراد والتصدير" at bounding box center [206, 94] width 170 height 14
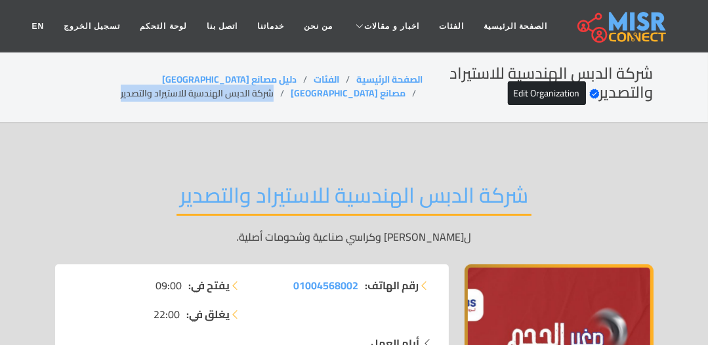
click at [289, 91] on li "شركة الدبس الهندسية للاستيراد والتصدير" at bounding box center [206, 94] width 170 height 14
copy main "شركة الدبس الهندسية للاستيراد والتصدير"
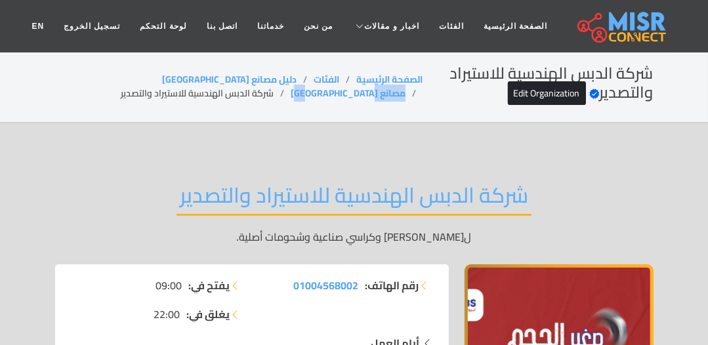
drag, startPoint x: 170, startPoint y: 79, endPoint x: 118, endPoint y: 79, distance: 51.8
click at [118, 79] on ol "الصفحة الرئيسية الفئات دليل مصانع مصر مصانع [GEOGRAPHIC_DATA] شركة الدبس الهندس…" at bounding box center [239, 87] width 368 height 28
copy link "مصانع [GEOGRAPHIC_DATA]"
click at [249, 99] on li "شركة الدبس الهندسية للاستيراد والتصدير" at bounding box center [206, 94] width 170 height 14
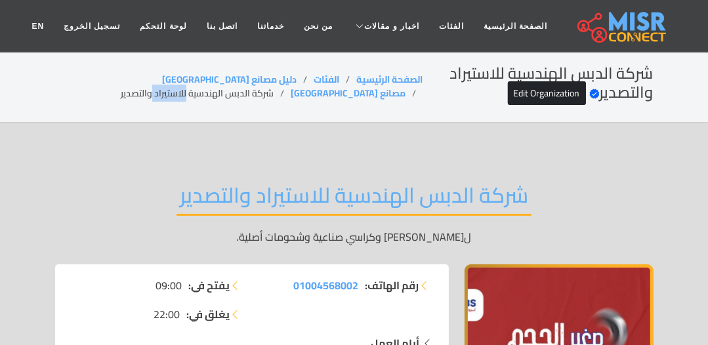
click at [249, 99] on li "شركة الدبس الهندسية للاستيراد والتصدير" at bounding box center [206, 94] width 170 height 14
copy main "شركة الدبس الهندسية للاستيراد والتصدير"
drag, startPoint x: 178, startPoint y: 73, endPoint x: 91, endPoint y: 73, distance: 87.3
click at [103, 77] on ol "الصفحة الرئيسية الفئات دليل مصانع مصر مصانع [GEOGRAPHIC_DATA] شركة الدبس الهندس…" at bounding box center [239, 87] width 368 height 28
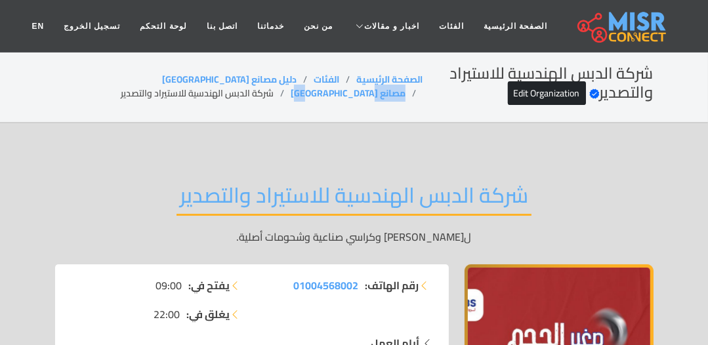
copy link "مصانع [GEOGRAPHIC_DATA]"
click at [236, 93] on li "شركة الدبس الهندسية للاستيراد والتصدير" at bounding box center [206, 94] width 170 height 14
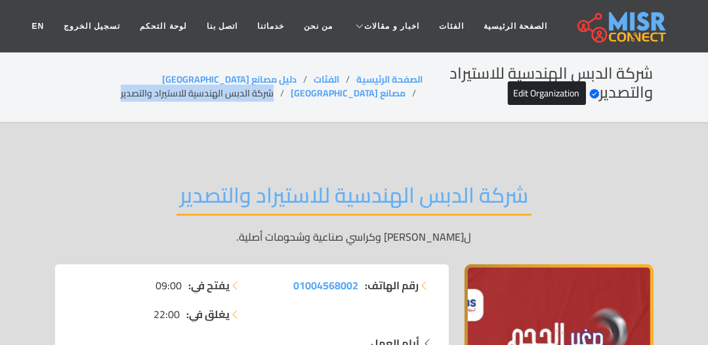
click at [236, 93] on li "شركة الدبس الهندسية للاستيراد والتصدير" at bounding box center [206, 94] width 170 height 14
copy main "شركة الدبس الهندسية للاستيراد والتصدير"
click at [291, 85] on link "مصانع [GEOGRAPHIC_DATA]" at bounding box center [348, 93] width 115 height 17
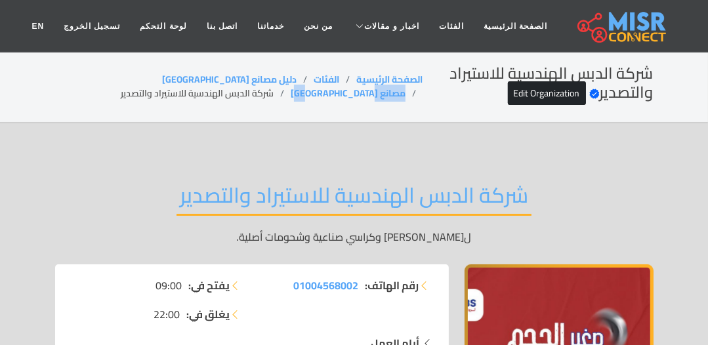
drag, startPoint x: 114, startPoint y: 73, endPoint x: 181, endPoint y: 77, distance: 67.7
click at [181, 77] on ol "الصفحة الرئيسية الفئات دليل مصانع مصر مصانع [GEOGRAPHIC_DATA] شركة الدبس الهندس…" at bounding box center [239, 87] width 368 height 28
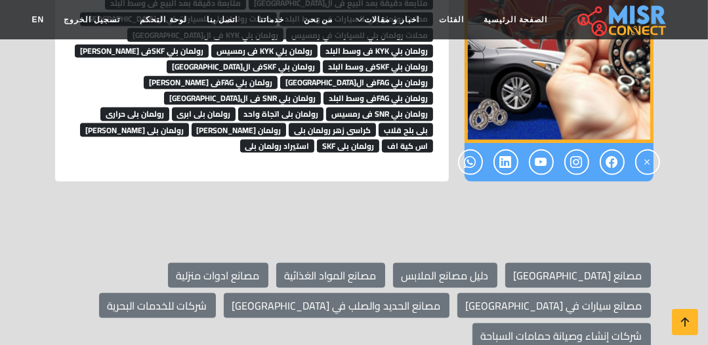
scroll to position [8058, 0]
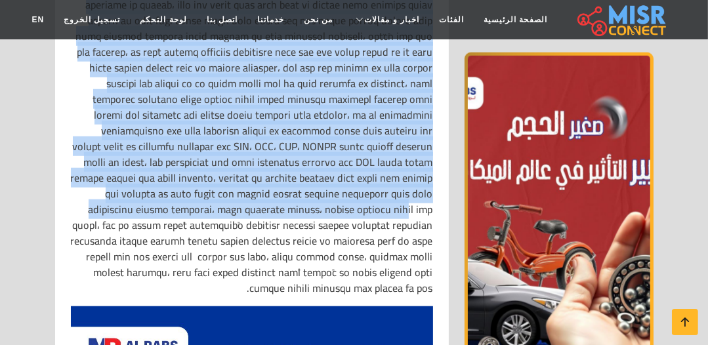
scroll to position [892, 0]
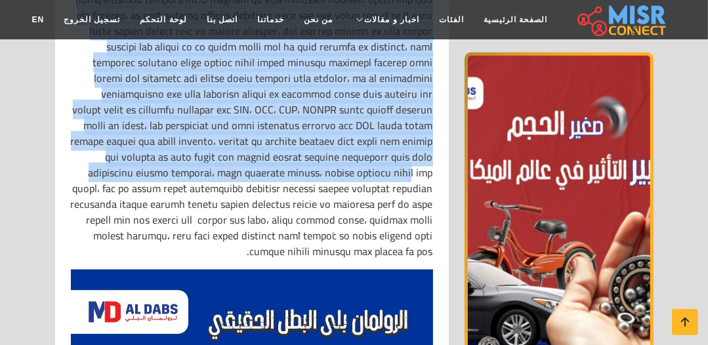
drag, startPoint x: 436, startPoint y: 114, endPoint x: 291, endPoint y: 156, distance: 150.3
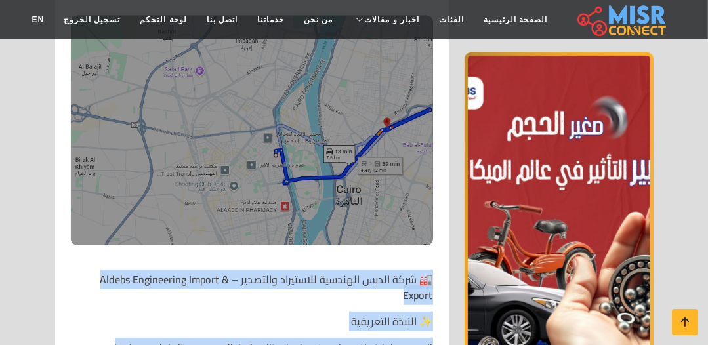
scroll to position [525, 0]
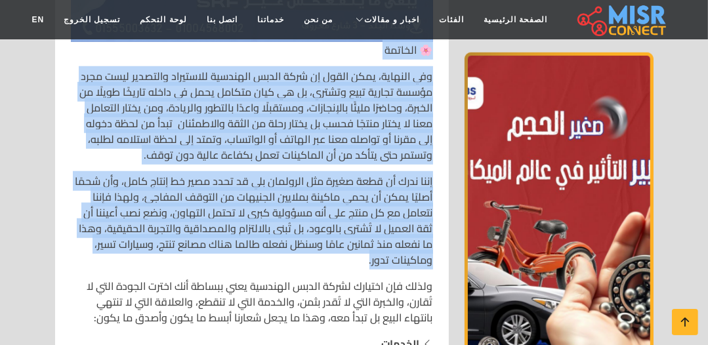
scroll to position [7821, 0]
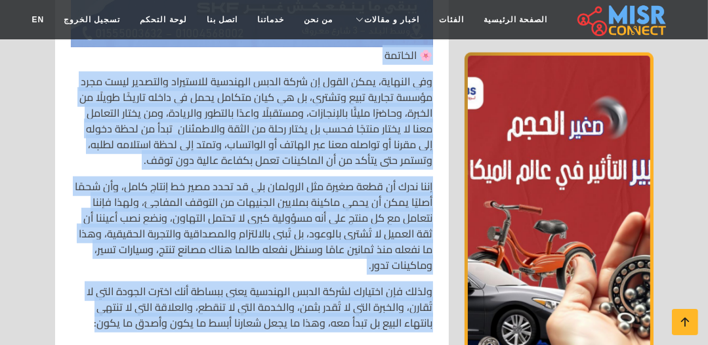
drag, startPoint x: 431, startPoint y: 174, endPoint x: 113, endPoint y: 310, distance: 346.3
copy div "🏭 lore ipsum dolorsit ametconse adipisci – Elitse Doeiusmodte Incidi & Utlabo ✨…"
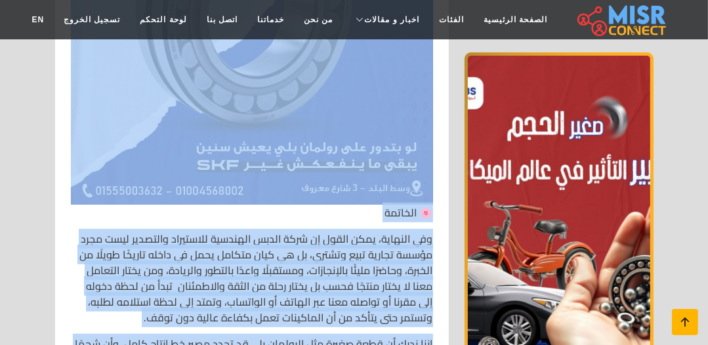
click at [686, 325] on icon at bounding box center [685, 322] width 18 height 18
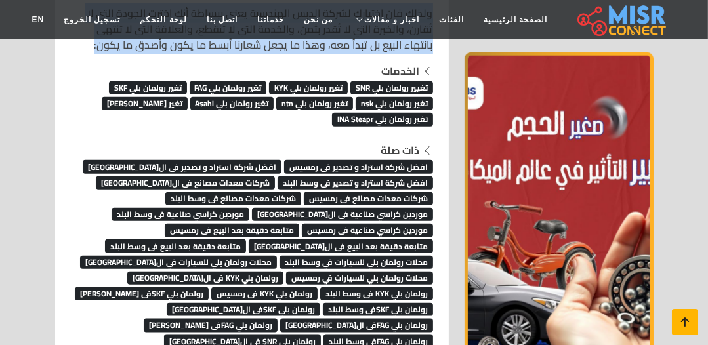
click at [677, 325] on icon at bounding box center [685, 322] width 18 height 18
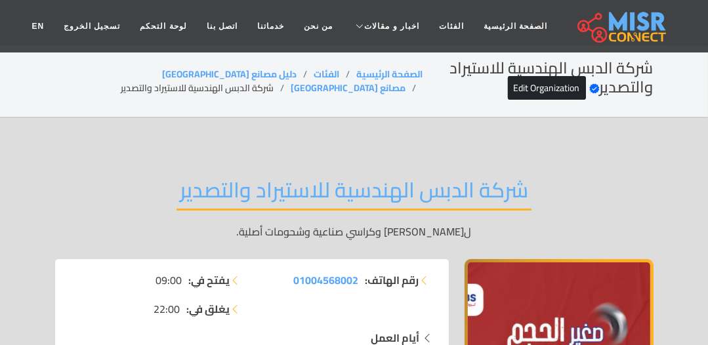
scroll to position [0, 0]
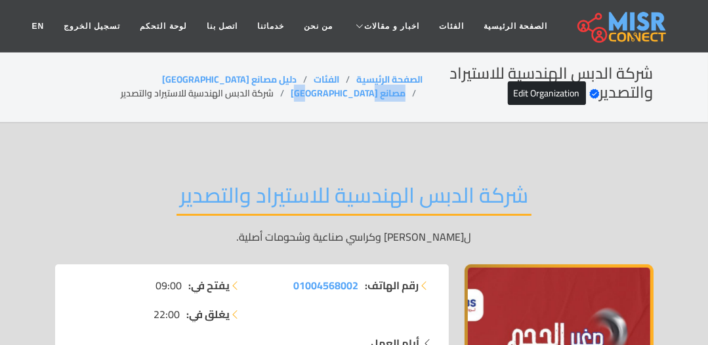
drag, startPoint x: 178, startPoint y: 72, endPoint x: 80, endPoint y: 88, distance: 99.8
click at [105, 84] on ol "الصفحة الرئيسية الفئات دليل مصانع مصر مصانع [GEOGRAPHIC_DATA] شركة الدبس الهندس…" at bounding box center [239, 87] width 368 height 28
copy link "مصانع [GEOGRAPHIC_DATA]"
click at [289, 94] on li "شركة الدبس الهندسية للاستيراد والتصدير" at bounding box center [206, 94] width 170 height 14
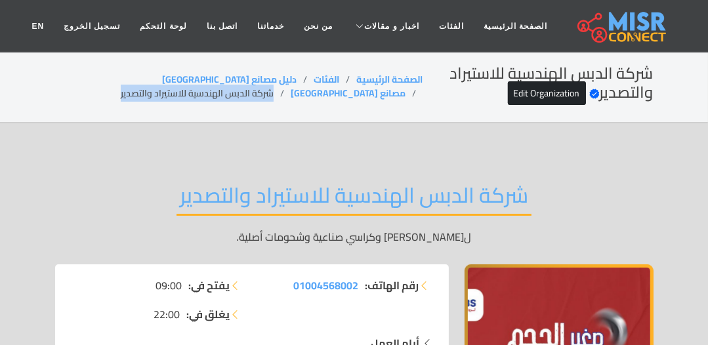
click at [289, 94] on li "شركة الدبس الهندسية للاستيراد والتصدير" at bounding box center [206, 94] width 170 height 14
copy main "شركة الدبس الهندسية للاستيراد والتصدير"
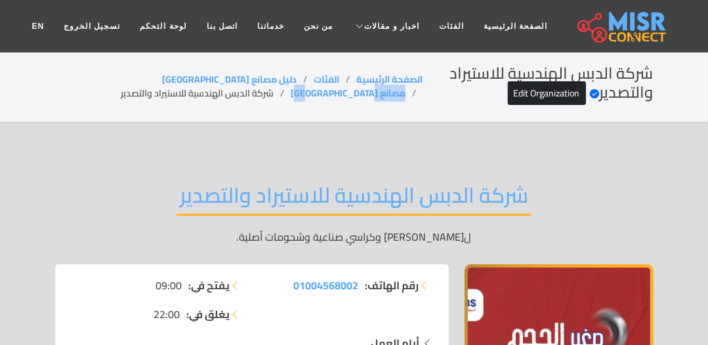
drag, startPoint x: 105, startPoint y: 71, endPoint x: 173, endPoint y: 77, distance: 67.9
click at [173, 77] on div "شركة الدبس الهندسية للاستيراد والتصدير Verified account Edit Organization الصفح…" at bounding box center [354, 86] width 598 height 45
copy link "مصانع [GEOGRAPHIC_DATA]"
click at [82, 75] on ol "الصفحة الرئيسية الفئات دليل مصانع مصر مصانع [GEOGRAPHIC_DATA] شركة الدبس الهندس…" at bounding box center [239, 87] width 368 height 28
drag, startPoint x: 135, startPoint y: 84, endPoint x: 186, endPoint y: 81, distance: 51.2
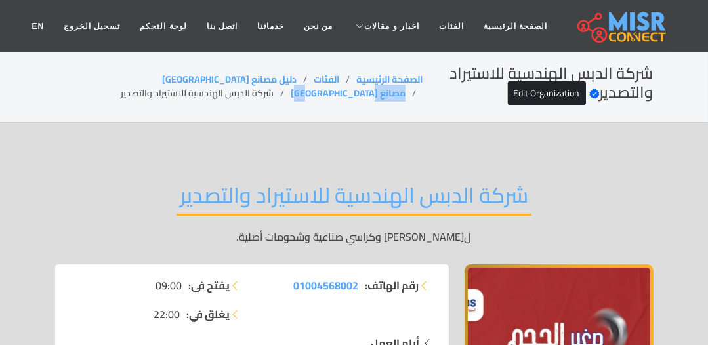
click at [186, 81] on ol "الصفحة الرئيسية الفئات دليل مصانع مصر مصانع [GEOGRAPHIC_DATA] شركة الدبس الهندس…" at bounding box center [239, 87] width 368 height 28
copy link "مصانع [GEOGRAPHIC_DATA]"
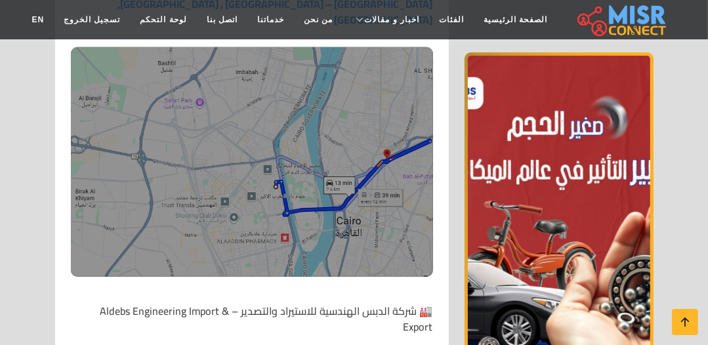
scroll to position [472, 0]
